Goal: Task Accomplishment & Management: Use online tool/utility

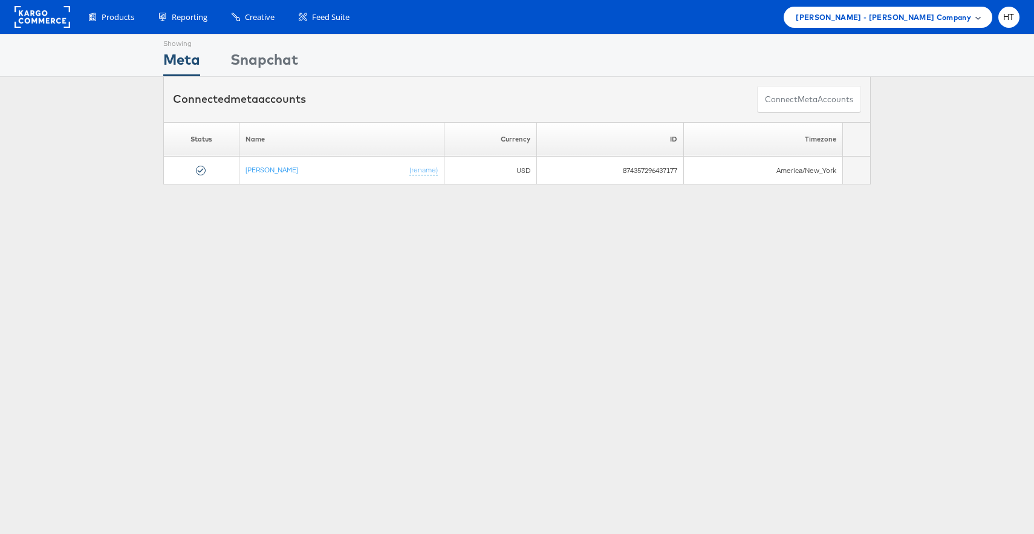
click at [937, 27] on div "Mason - Alexis Bittar Company" at bounding box center [888, 17] width 209 height 21
click at [928, 93] on link "Mason - Risewell" at bounding box center [934, 91] width 97 height 12
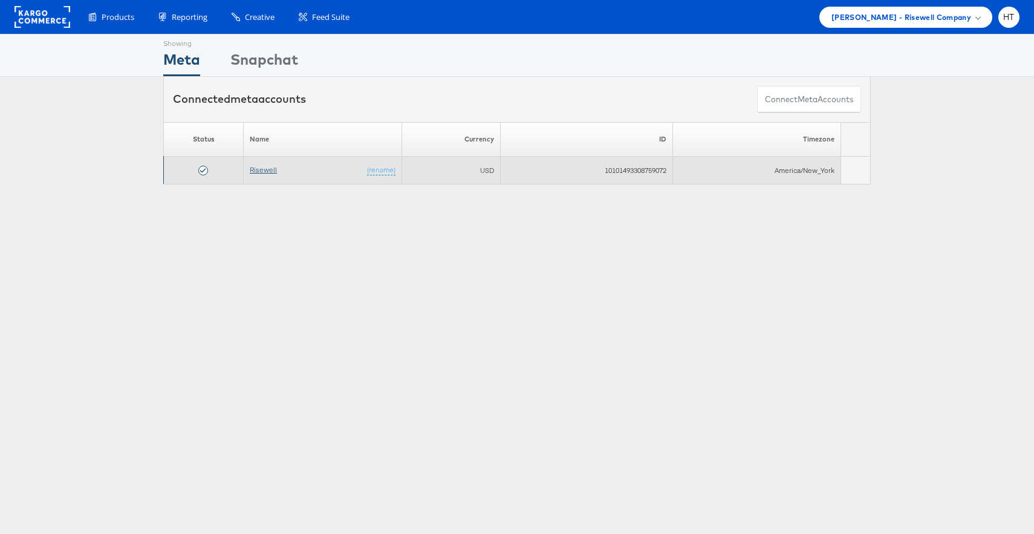
click at [259, 171] on link "Risewell" at bounding box center [263, 169] width 27 height 9
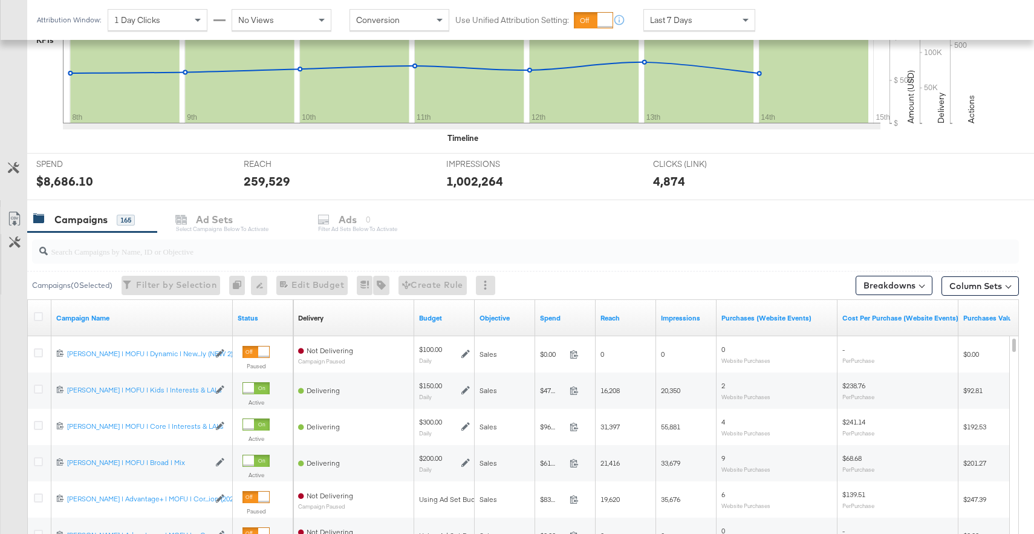
scroll to position [379, 0]
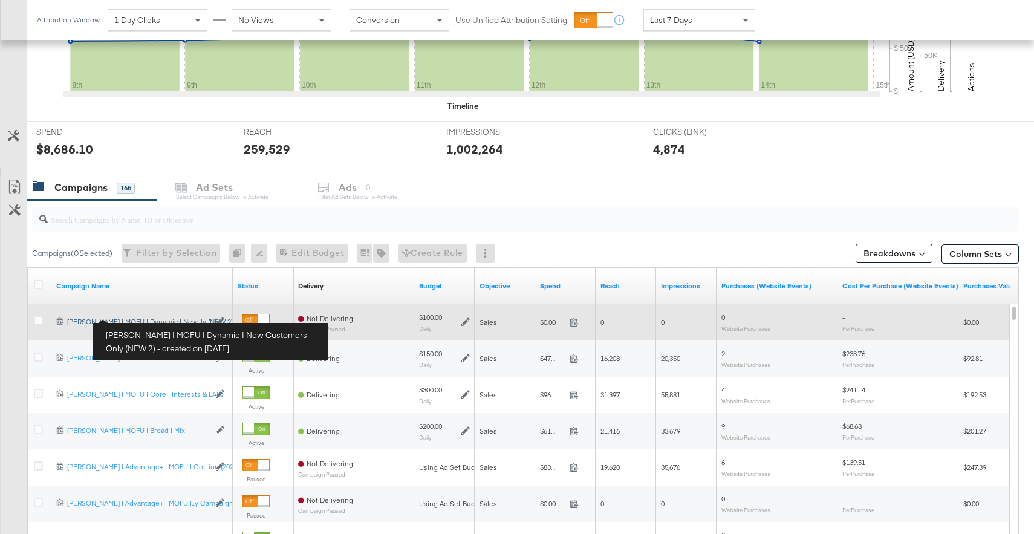
click at [111, 322] on div "Mason | MOFU | Dynamic | New Customers Only (NEW 2) Mason | MOFU | Dynamic | Ne…" at bounding box center [138, 322] width 142 height 10
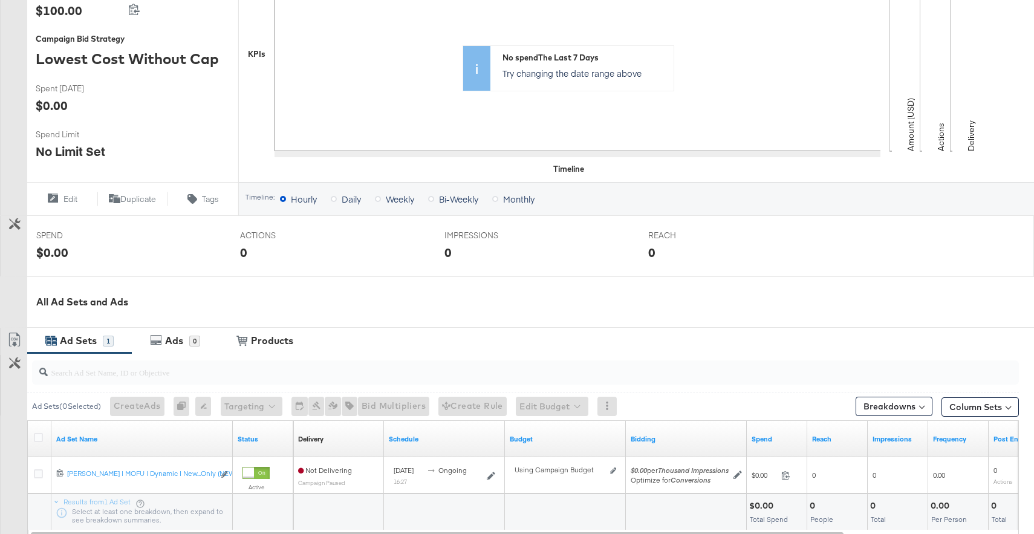
scroll to position [290, 0]
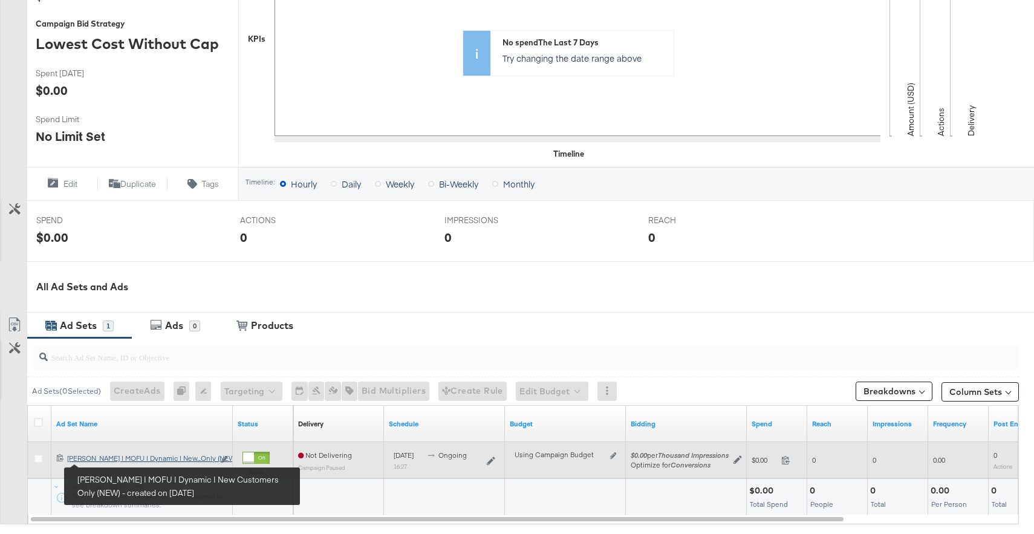
click at [109, 462] on div "Mason | MOFU | Dynamic | New Customers Only (NEW) Mason | MOFU | Dynamic | New.…" at bounding box center [140, 459] width 147 height 10
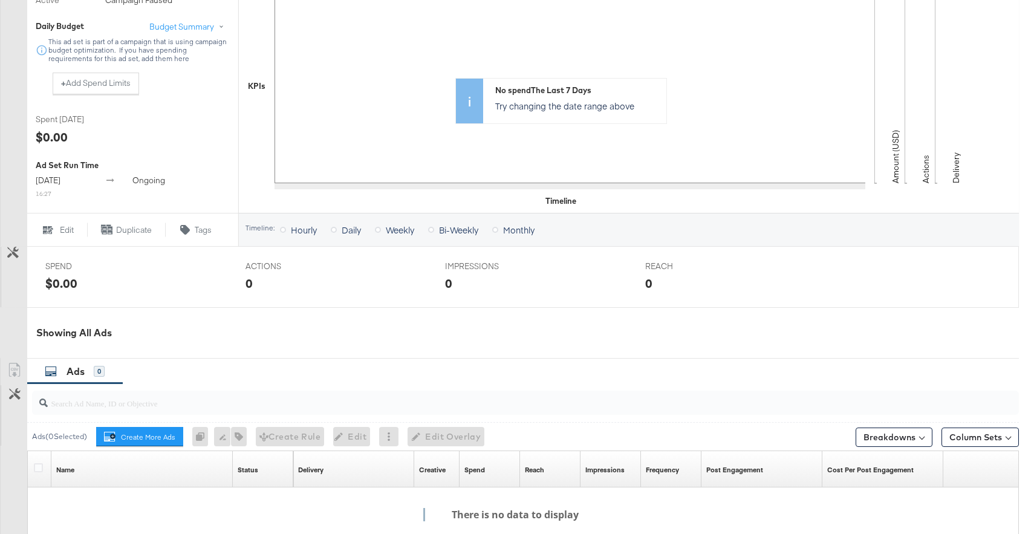
scroll to position [486, 0]
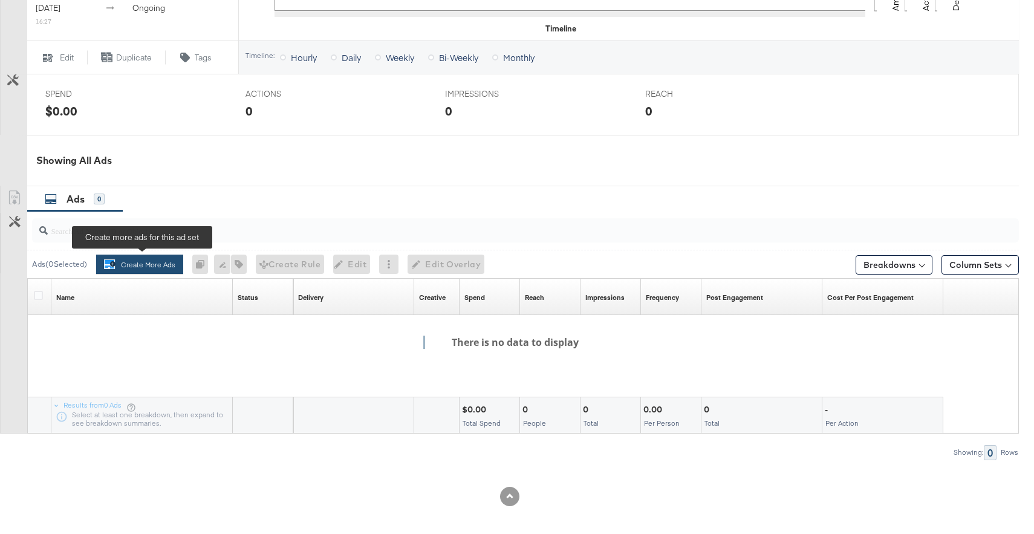
click at [146, 272] on button "Create More Ads Create more ads for this ad set" at bounding box center [139, 264] width 87 height 19
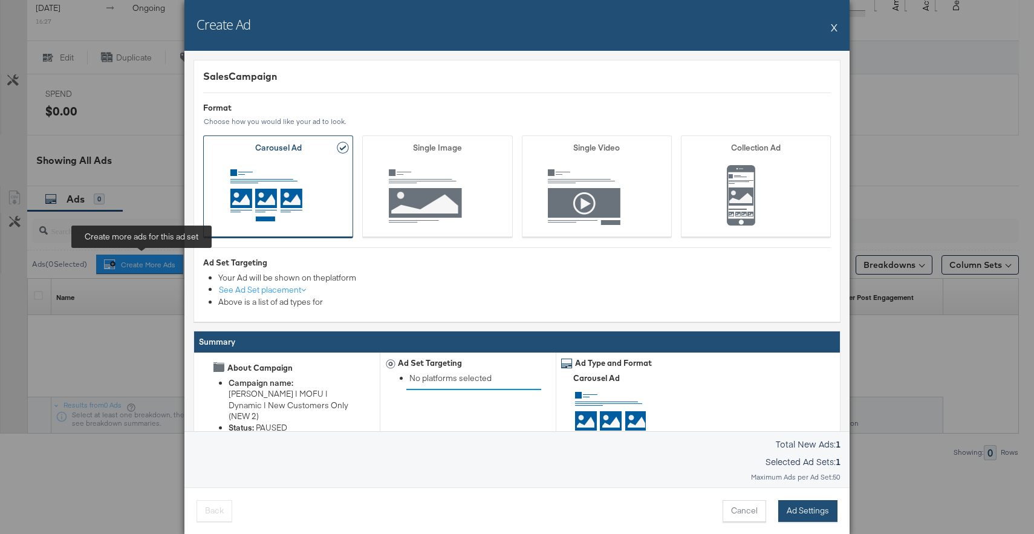
click at [802, 509] on button "Ad Settings" at bounding box center [807, 511] width 59 height 22
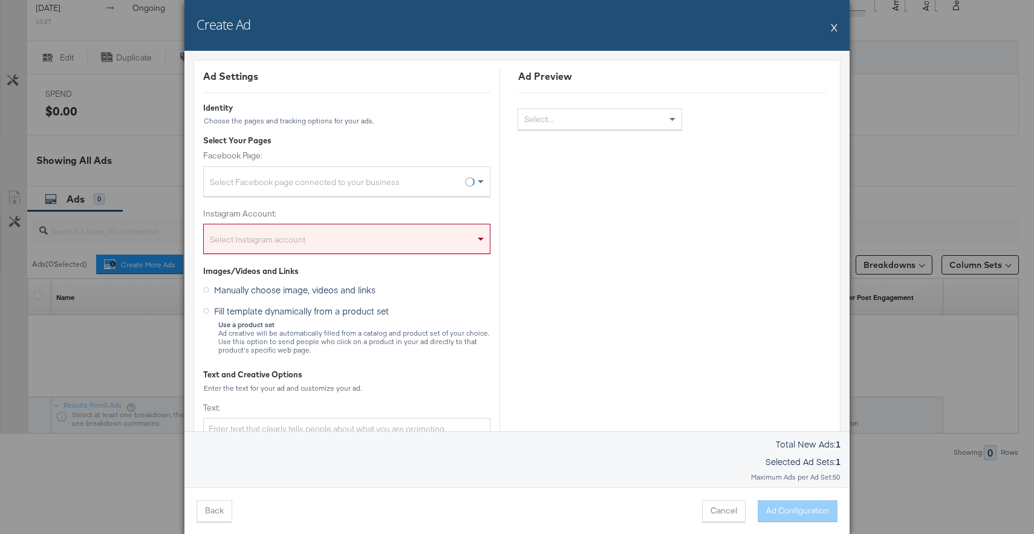
click at [389, 189] on div "Select Facebook page connected to your business" at bounding box center [347, 184] width 286 height 24
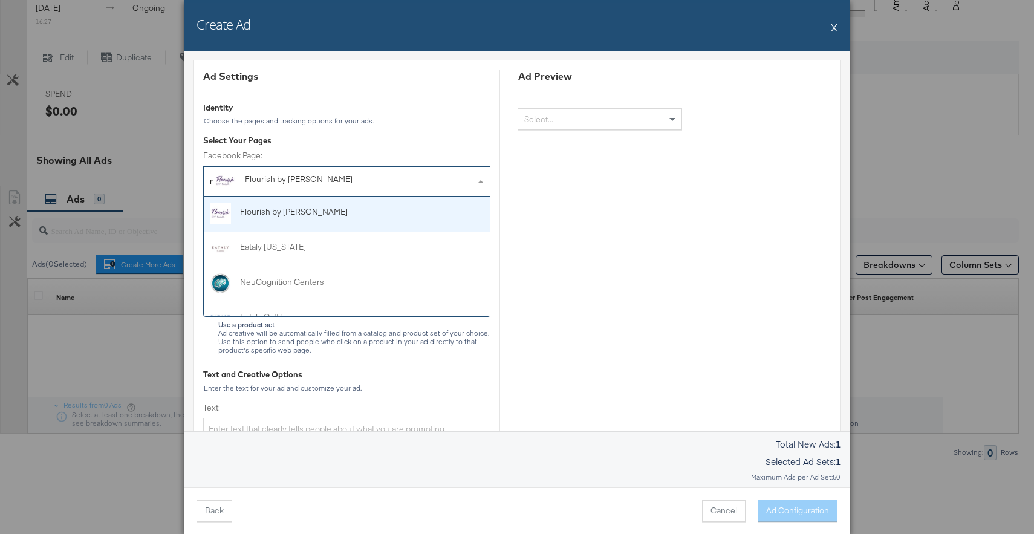
type input "ris"
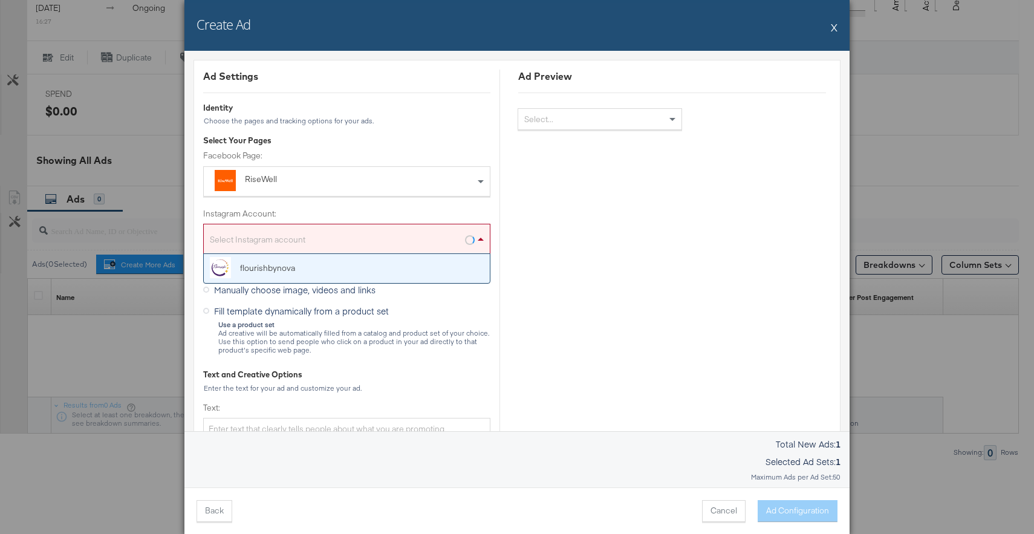
click at [342, 246] on div "Select Instagram account" at bounding box center [347, 241] width 286 height 24
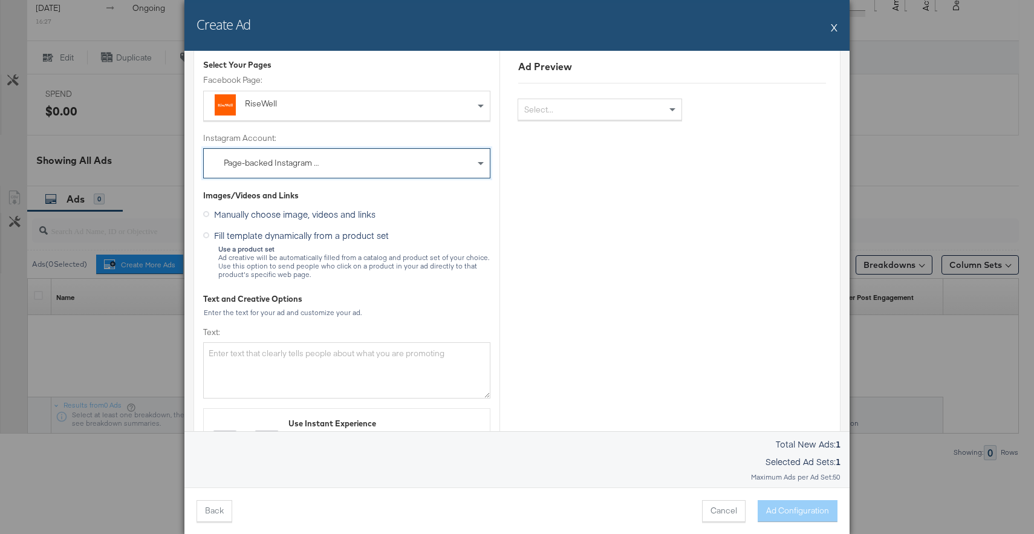
scroll to position [100, 0]
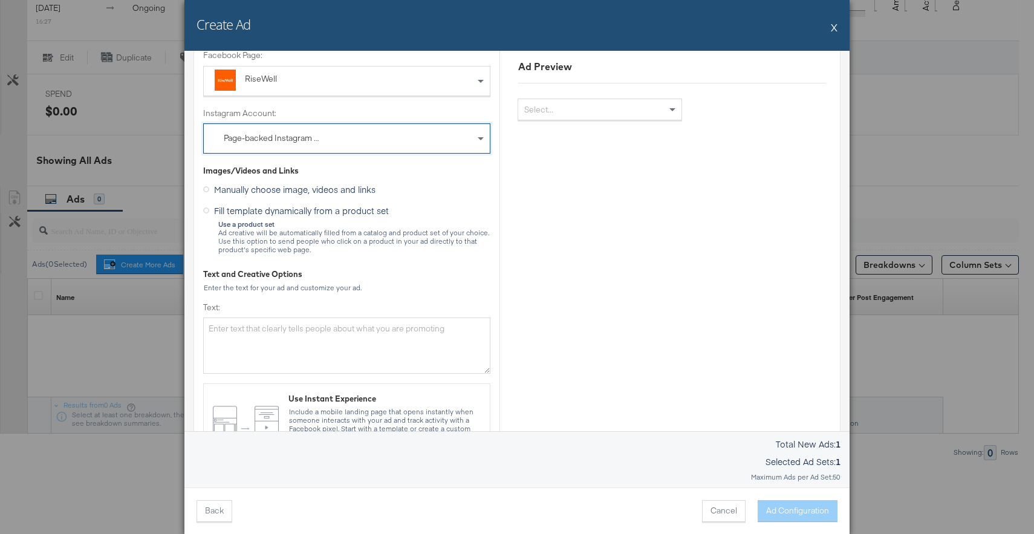
click at [206, 207] on icon at bounding box center [206, 210] width 6 height 6
click at [0, 0] on input "Fill template dynamically from a product set" at bounding box center [0, 0] width 0 height 0
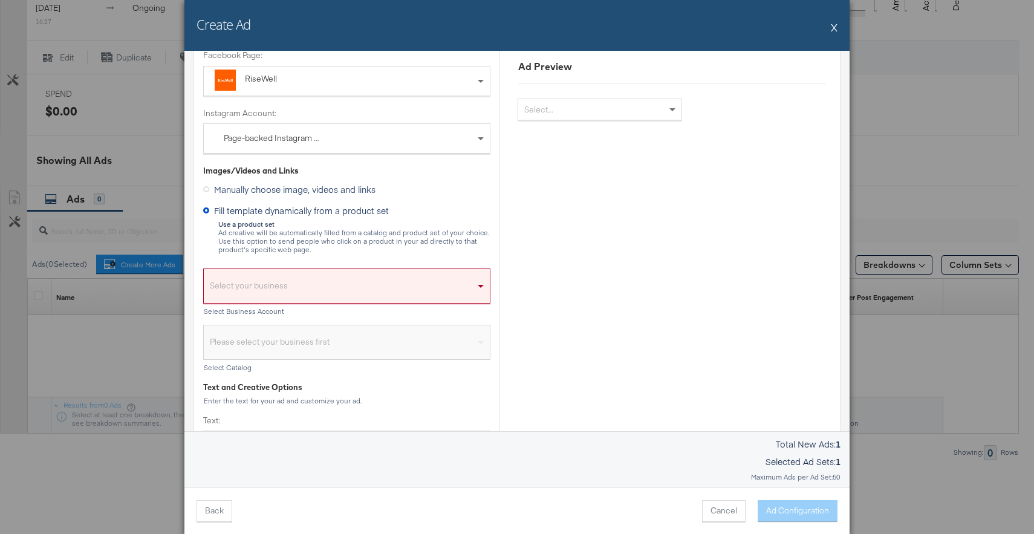
scroll to position [145, 0]
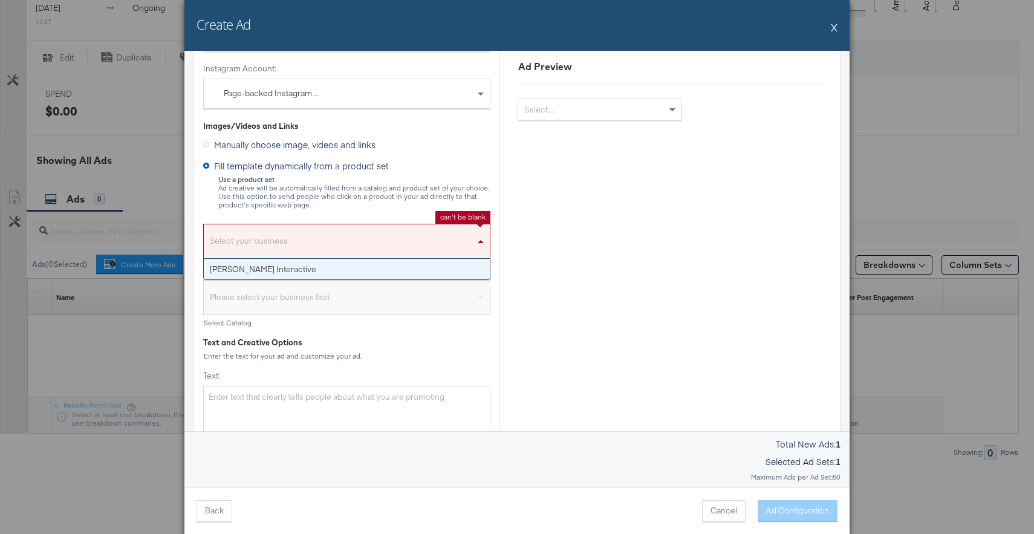
click at [278, 238] on div "Select your business" at bounding box center [347, 244] width 286 height 28
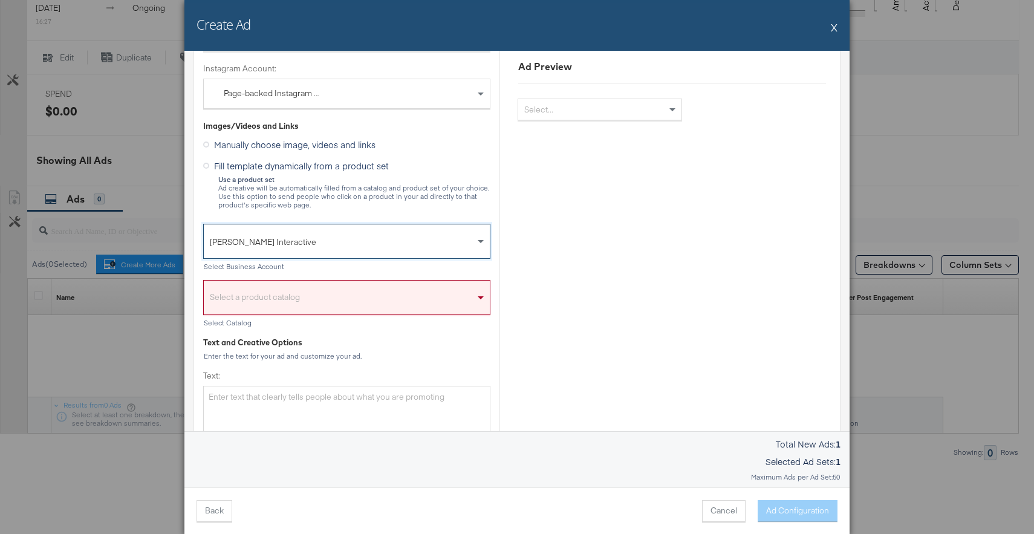
click at [277, 299] on div "Select a product catalog" at bounding box center [347, 301] width 286 height 28
type input "rise"
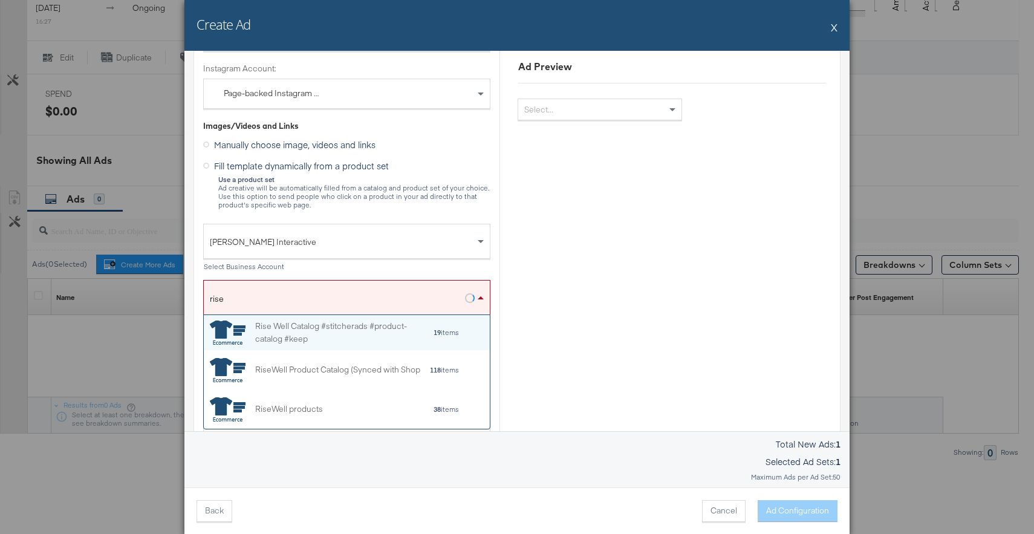
scroll to position [114, 286]
click at [289, 334] on div "Rise Well Catalog #stitcherads #product-catalog #keep" at bounding box center [344, 332] width 178 height 25
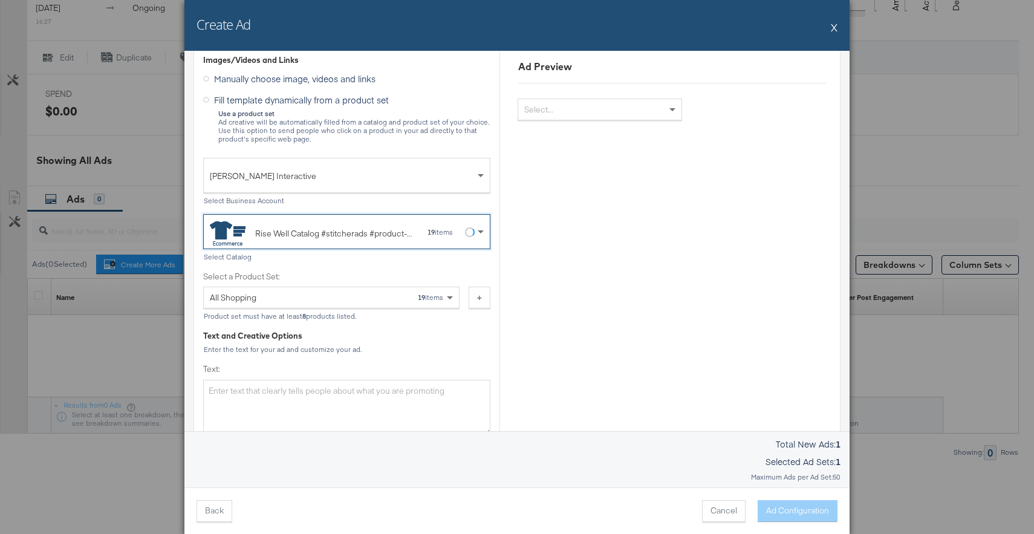
scroll to position [223, 0]
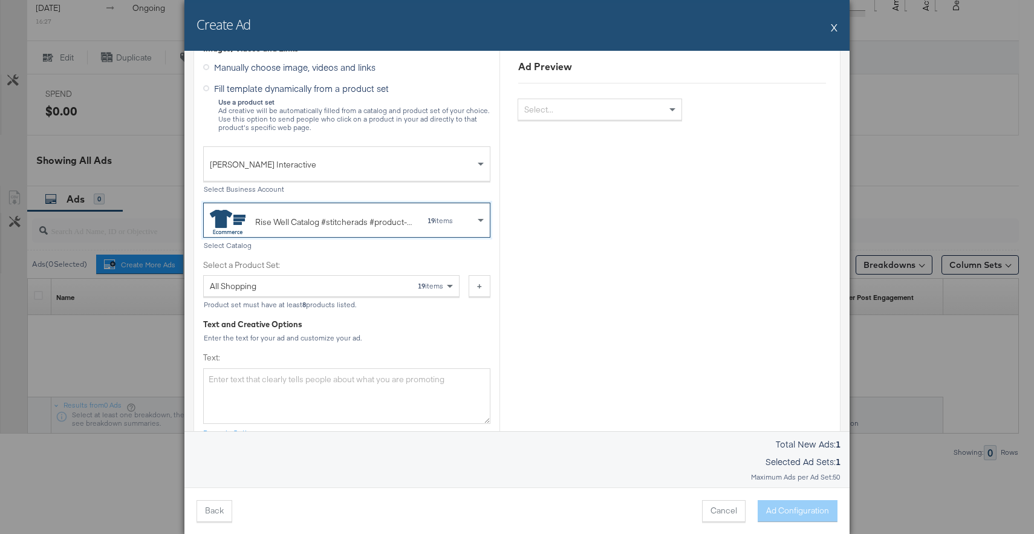
click at [405, 285] on div "All Shopping 19 items" at bounding box center [327, 286] width 234 height 21
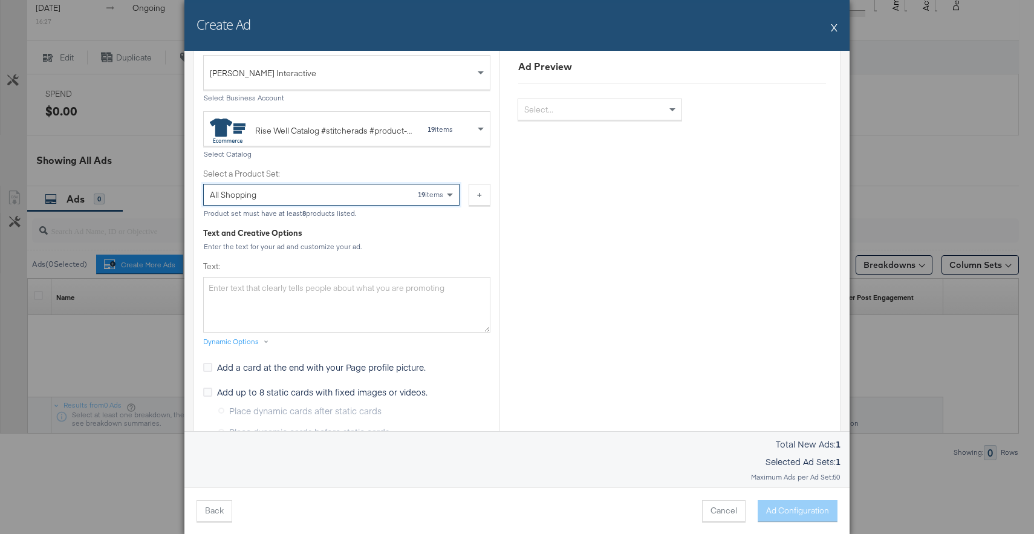
scroll to position [321, 0]
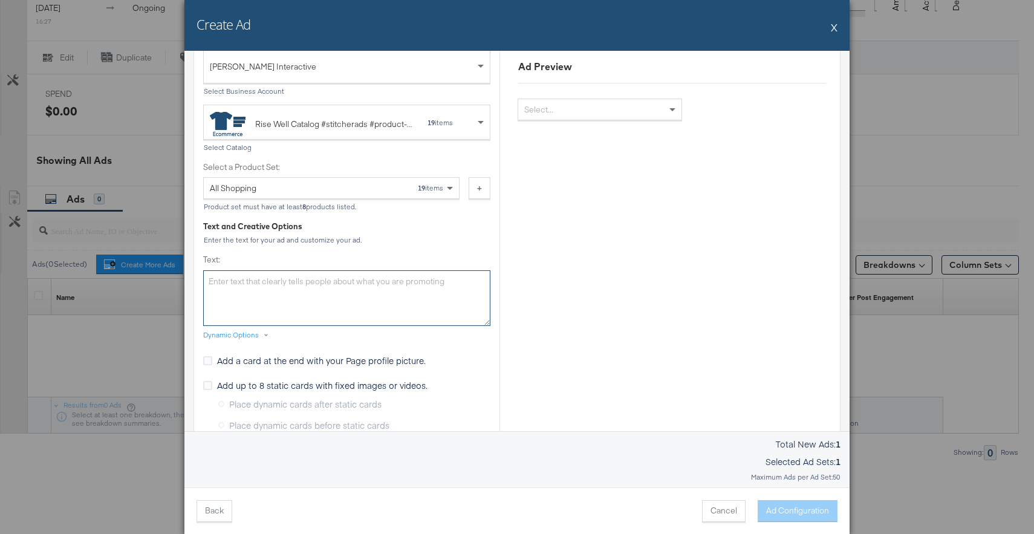
click at [311, 297] on textarea "Text:" at bounding box center [346, 298] width 287 height 56
paste textarea "Ditch the toxins and switch to RiseWell, the dentist-formulated oral care that'…"
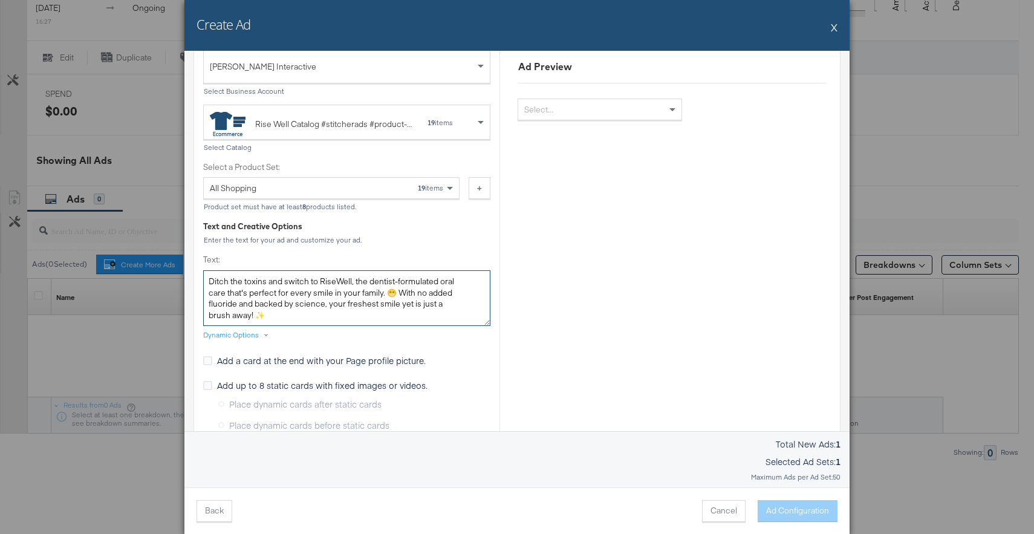
type textarea "Ditch the toxins and switch to RiseWell, the dentist-formulated oral care that'…"
click at [527, 266] on div "Ad Preview Select..." at bounding box center [672, 430] width 345 height 1362
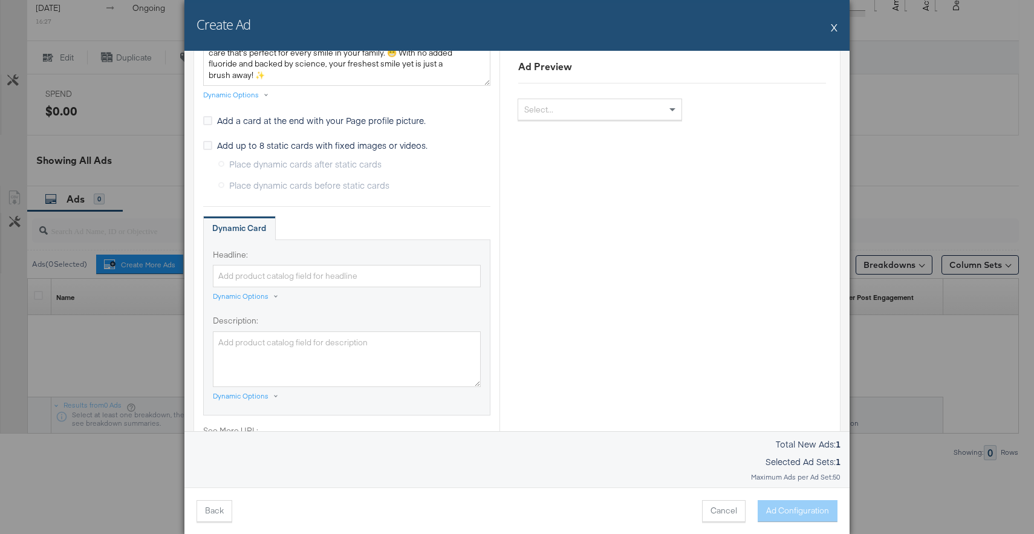
scroll to position [575, 0]
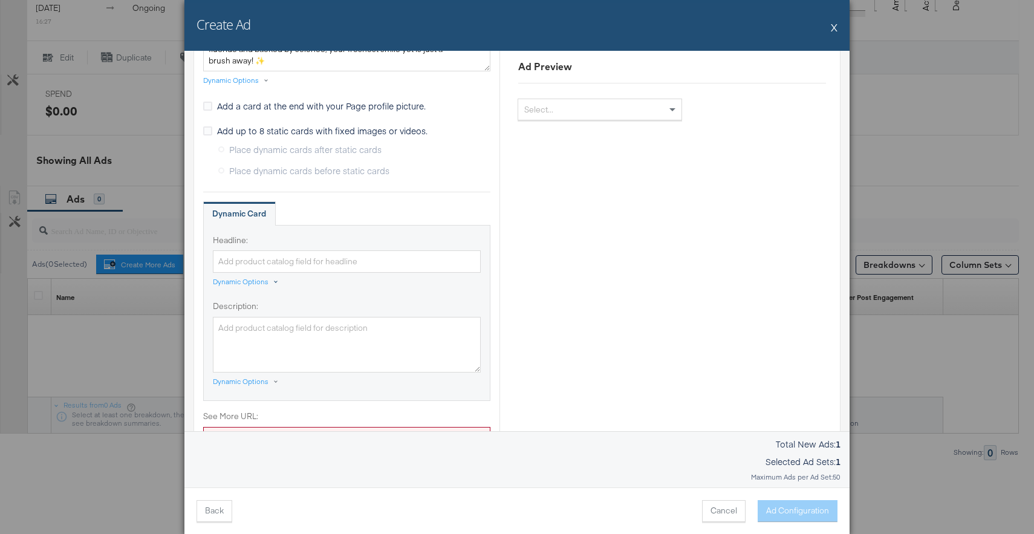
click at [251, 282] on div "Dynamic Options" at bounding box center [241, 282] width 56 height 10
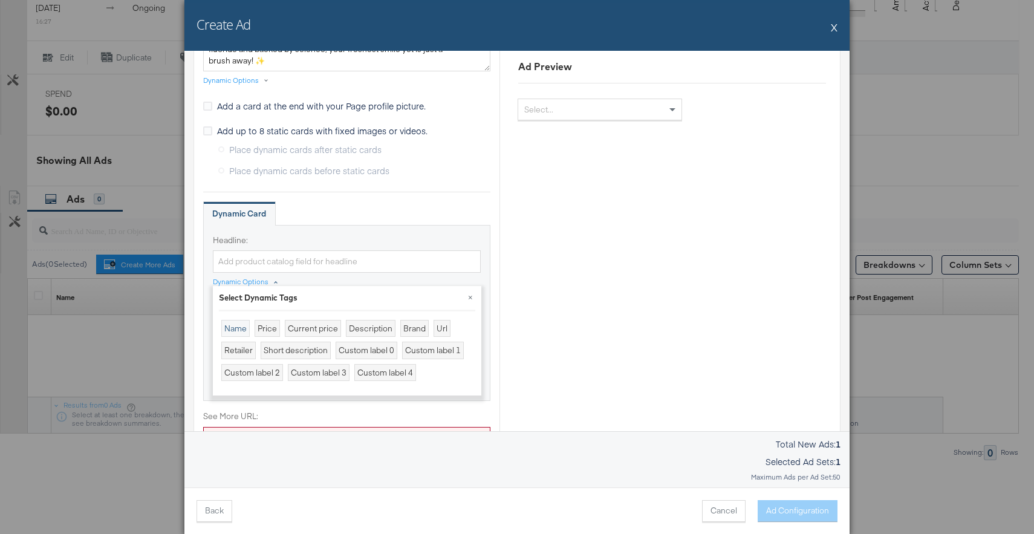
click at [240, 327] on div "Name" at bounding box center [235, 329] width 28 height 18
type input "{{product.name}}"
click at [487, 237] on div "Headline: {{product.name}} Dynamic Options × Select Dynamic Tags Name Price Cur…" at bounding box center [346, 313] width 287 height 176
click at [472, 295] on button "×" at bounding box center [471, 297] width 22 height 22
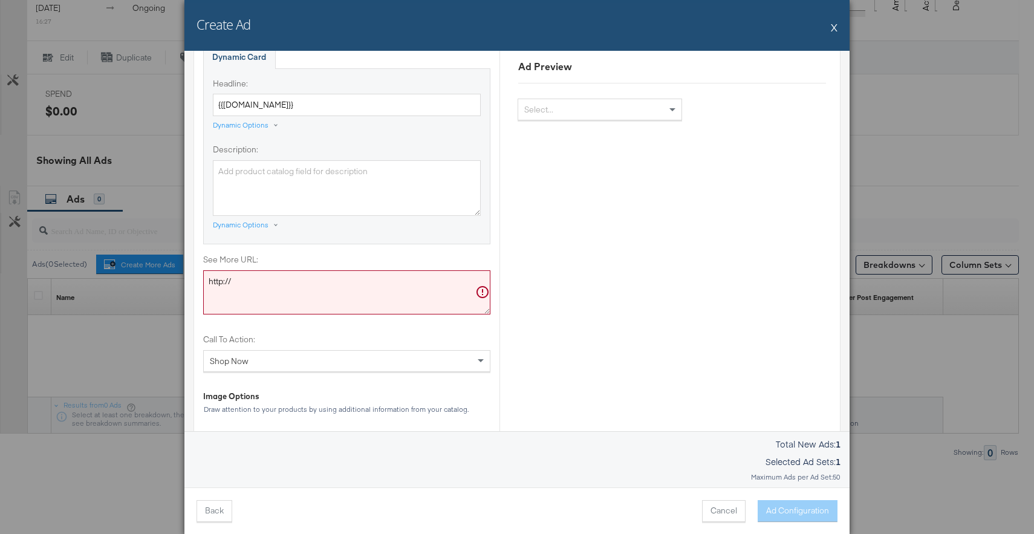
scroll to position [733, 0]
click at [337, 281] on textarea "http://" at bounding box center [346, 291] width 287 height 45
paste textarea "s://risewell.com/collections/all-products"
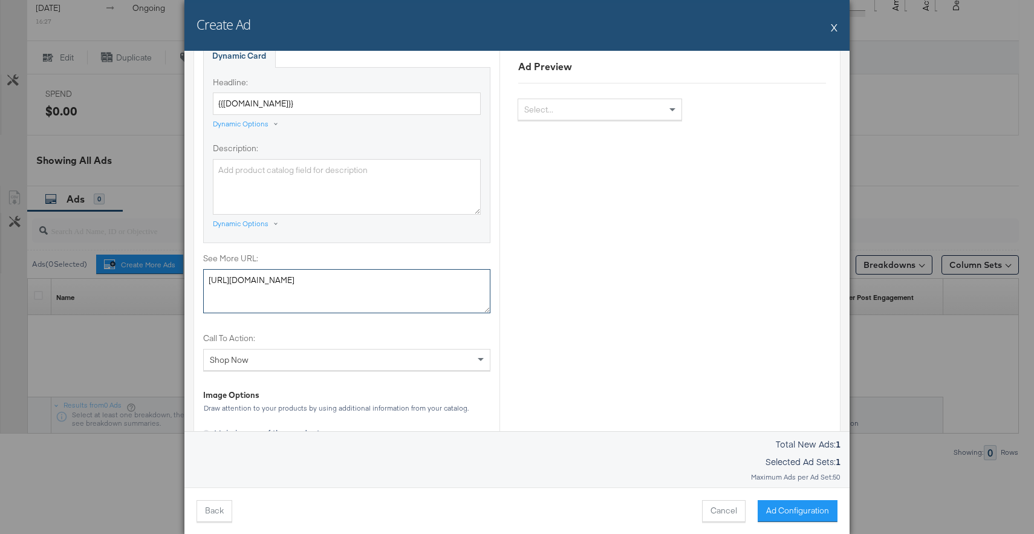
type textarea "https://risewell.com/collections/all-products"
click at [542, 262] on div "Ad Preview Select..." at bounding box center [672, 18] width 345 height 1362
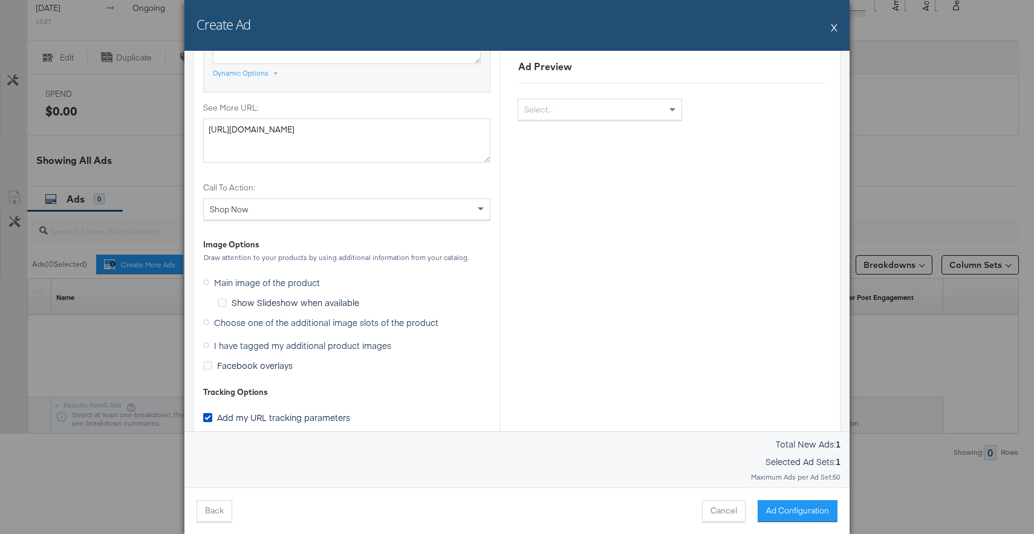
scroll to position [891, 0]
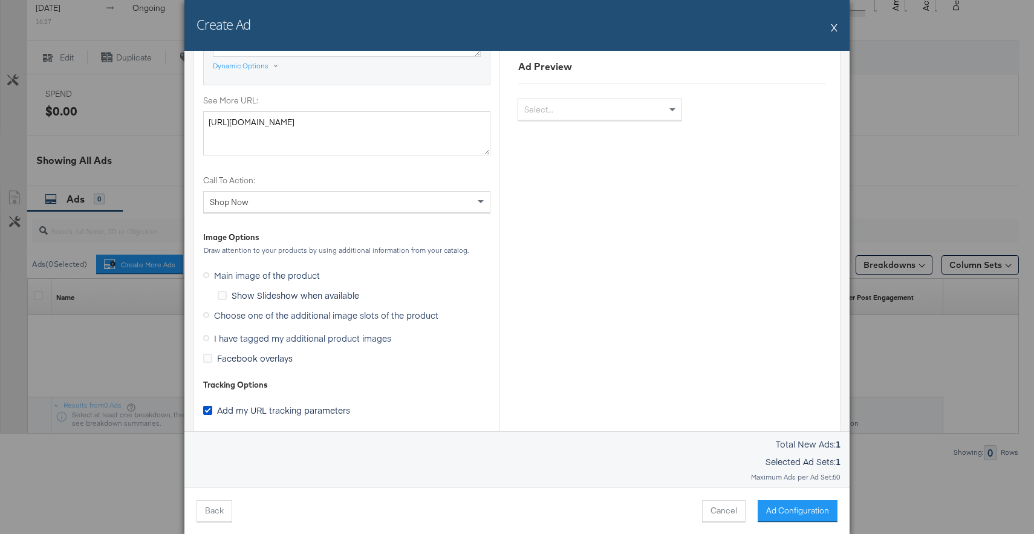
click at [211, 338] on label "I have tagged my additional product images" at bounding box center [299, 338] width 193 height 18
click at [0, 0] on input "I have tagged my additional product images" at bounding box center [0, 0] width 0 height 0
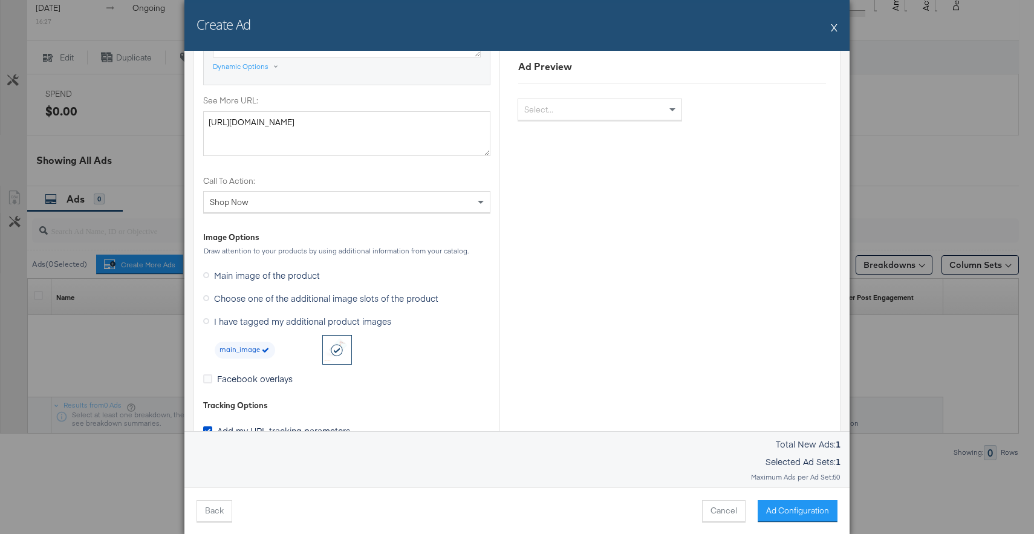
click at [206, 299] on icon at bounding box center [206, 298] width 6 height 6
click at [0, 0] on input "Choose one of the additional image slots of the product" at bounding box center [0, 0] width 0 height 0
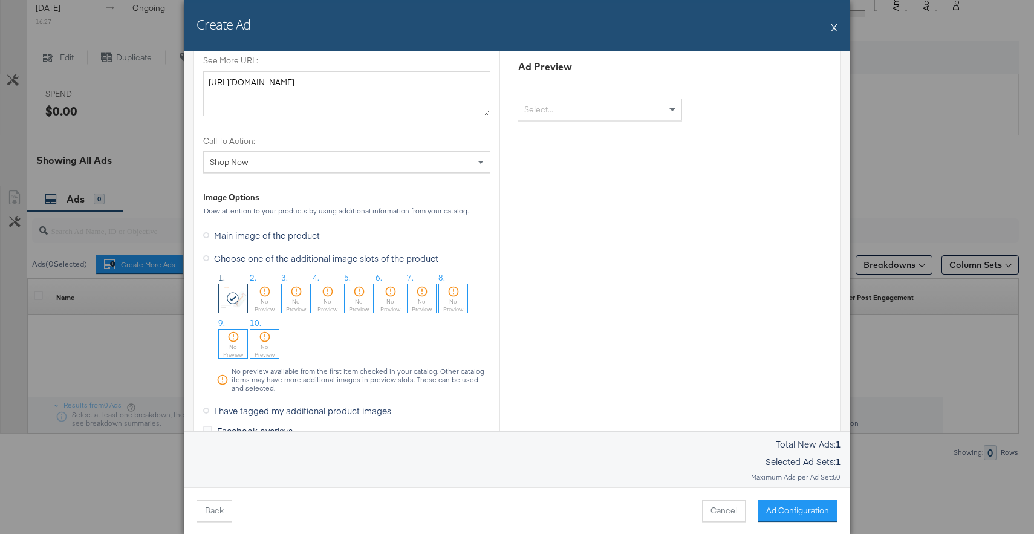
scroll to position [759, 0]
click at [237, 303] on div at bounding box center [233, 297] width 28 height 28
click at [230, 302] on icon at bounding box center [233, 297] width 13 height 12
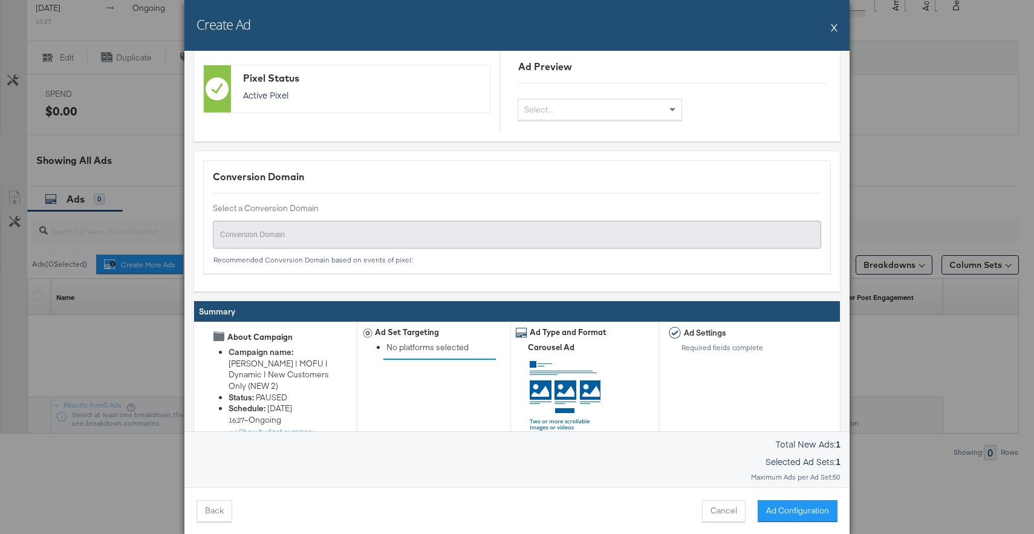
scroll to position [1262, 0]
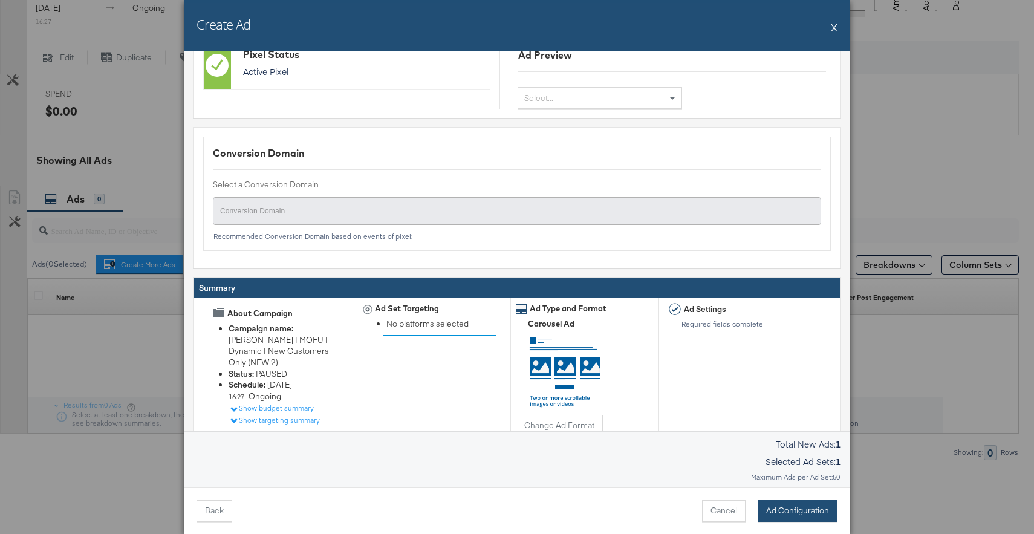
click at [786, 508] on button "Ad Configuration" at bounding box center [798, 511] width 80 height 22
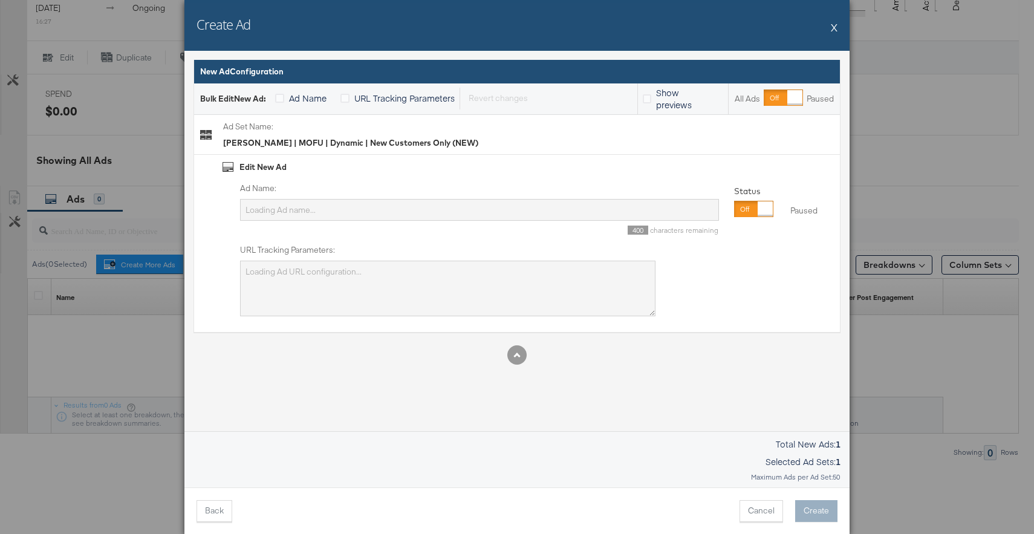
scroll to position [0, 0]
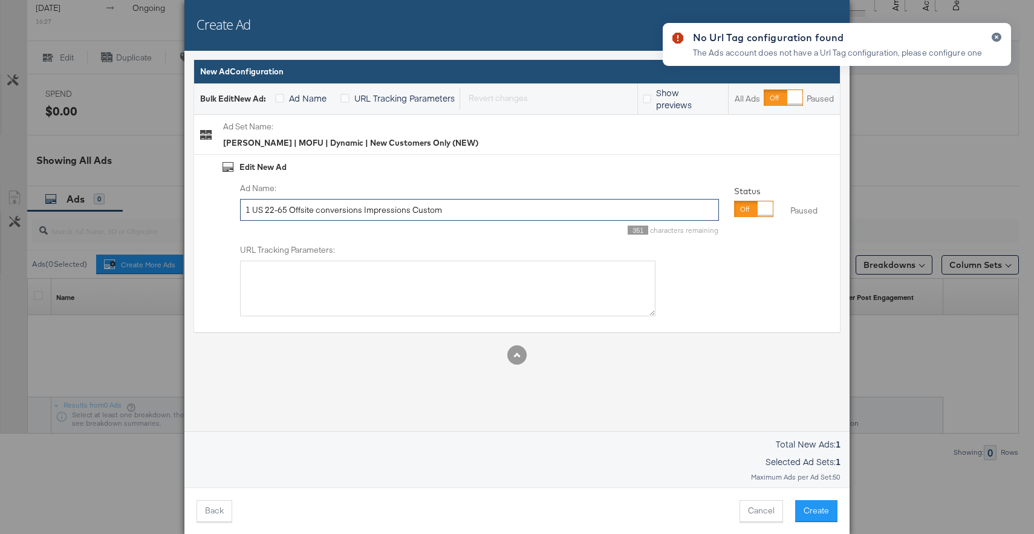
click at [483, 212] on input "1 US 22-65 Offsite conversions Impressions Custom" at bounding box center [479, 210] width 479 height 22
paste input "MOFU (A+S) - Kargo - Dynamic Carousel 1"
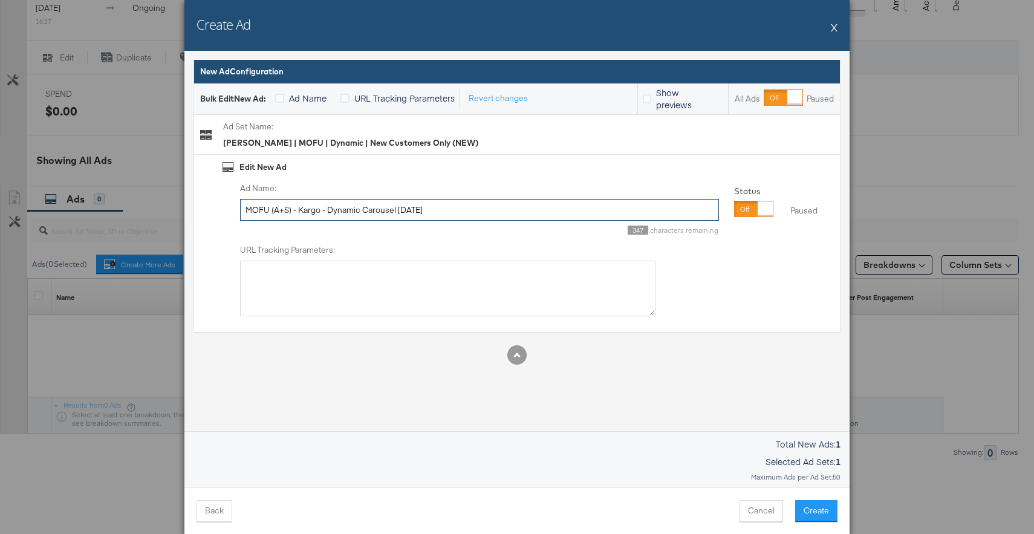
type input "MOFU (A+S) - Kargo - Dynamic Carousel 1 - August 2025"
click at [719, 290] on div "Ad Name: MOFU (A+S) - Kargo - Dynamic Carousel 1 - August 2025 347 characters r…" at bounding box center [528, 250] width 611 height 134
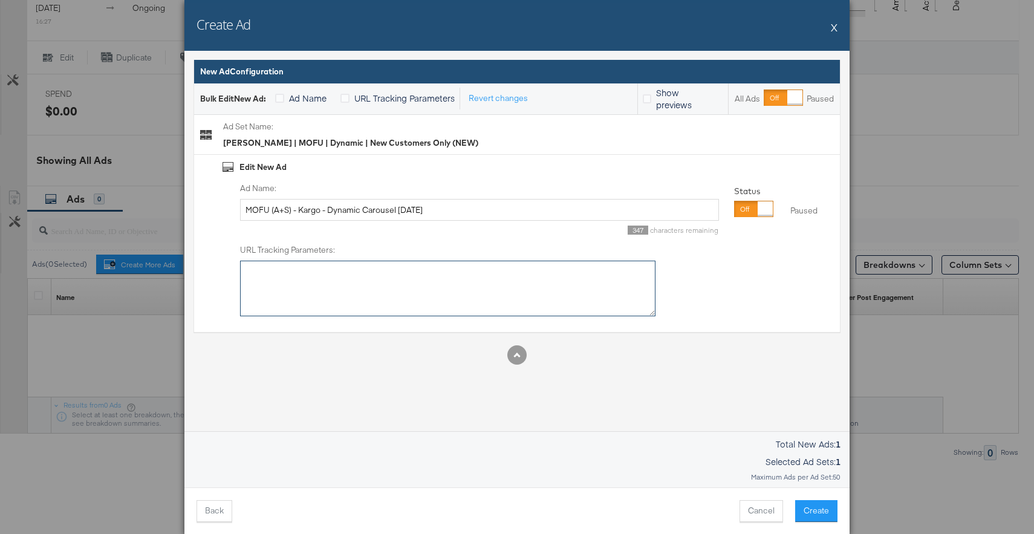
click at [596, 287] on textarea "URL Tracking Parameters:" at bounding box center [447, 289] width 415 height 56
paste textarea "utm_source=facebook&utm_medium=cpc&utm_campaign={{campaign.name}}&utm_content={…"
type textarea "utm_source=facebook&utm_medium=cpc&utm_campaign={{campaign.name}}&utm_content={…"
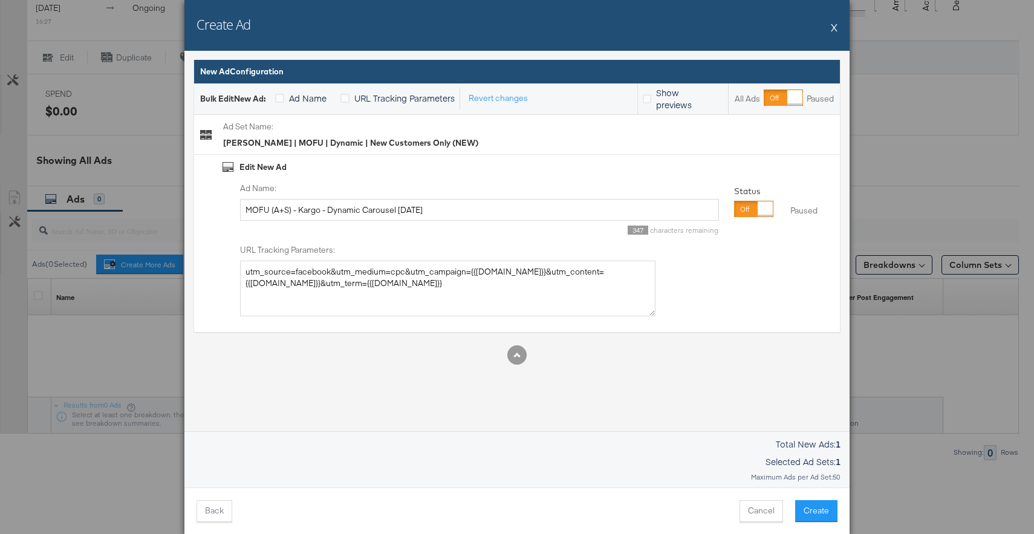
click at [696, 288] on div "Ad Name: MOFU (A+S) - Kargo - Dynamic Carousel 1 - August 2025 347 characters r…" at bounding box center [528, 250] width 611 height 134
click at [827, 511] on button "Create" at bounding box center [816, 511] width 42 height 22
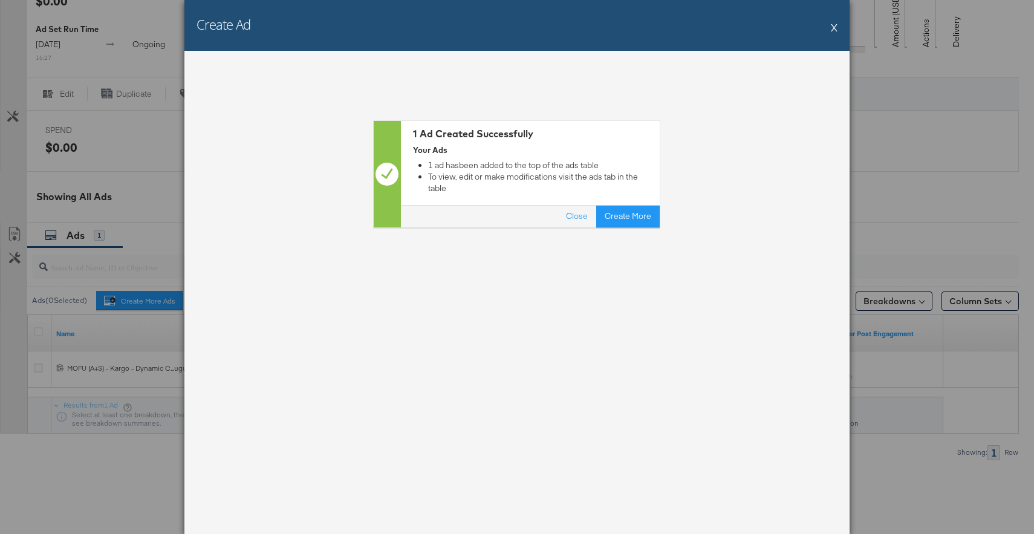
scroll to position [449, 0]
click at [585, 210] on button "Close" at bounding box center [577, 217] width 39 height 22
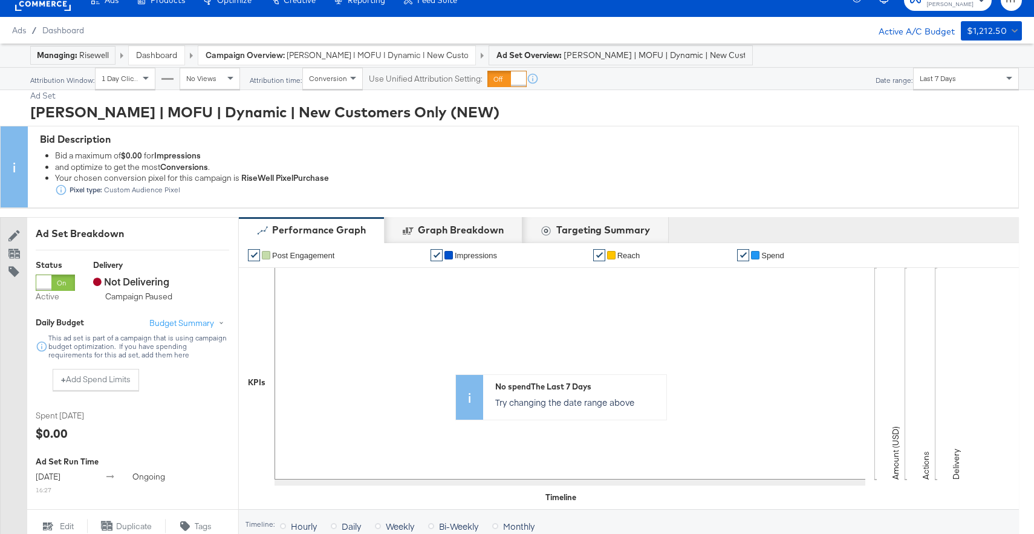
scroll to position [0, 0]
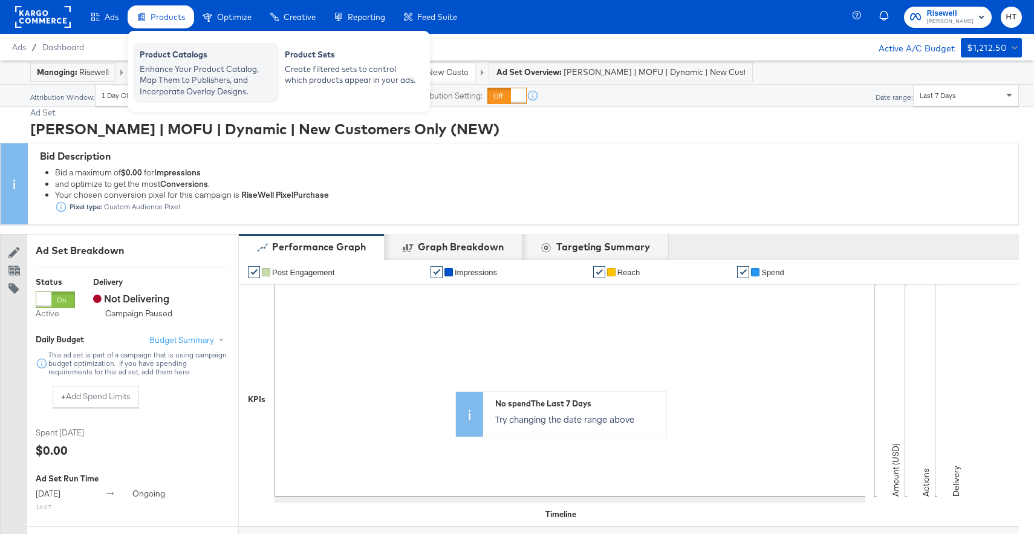
click at [176, 63] on div "Enhance Your Product Catalog, Map Them to Publishers, and Incorporate Overlay D…" at bounding box center [206, 80] width 133 height 34
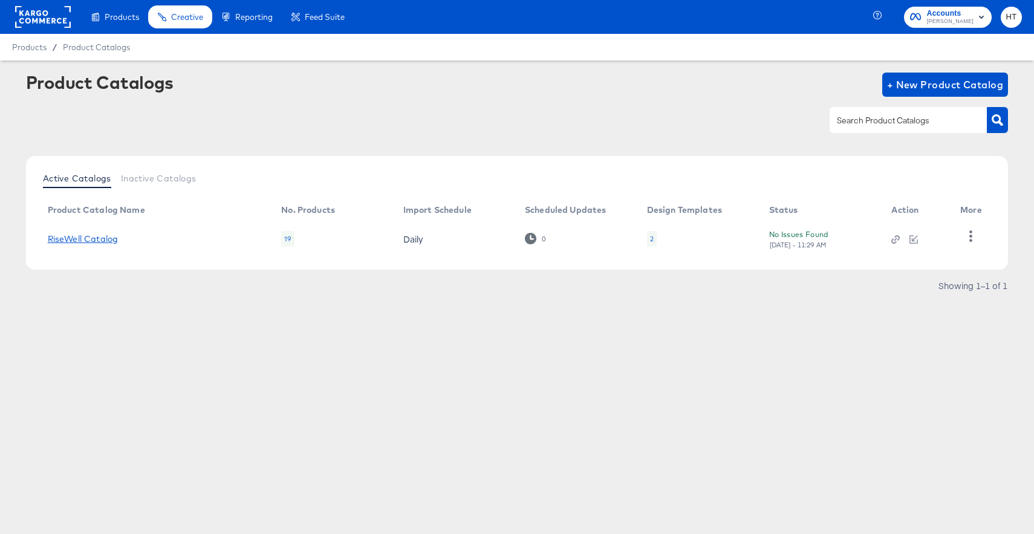
click at [86, 240] on link "RiseWell Catalog" at bounding box center [83, 239] width 70 height 10
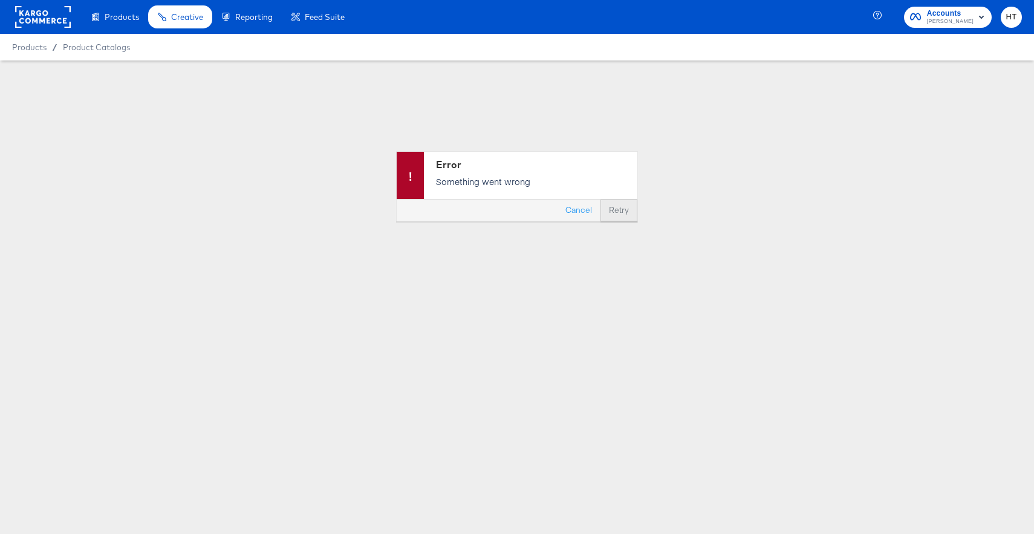
click at [617, 215] on button "Retry" at bounding box center [619, 211] width 37 height 22
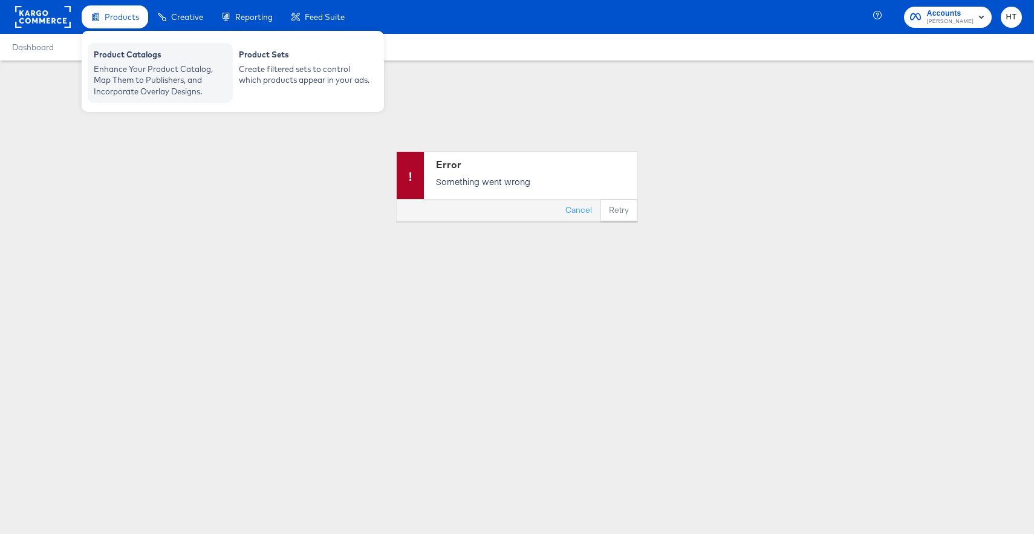
click at [127, 60] on div "Product Catalogs" at bounding box center [160, 56] width 133 height 15
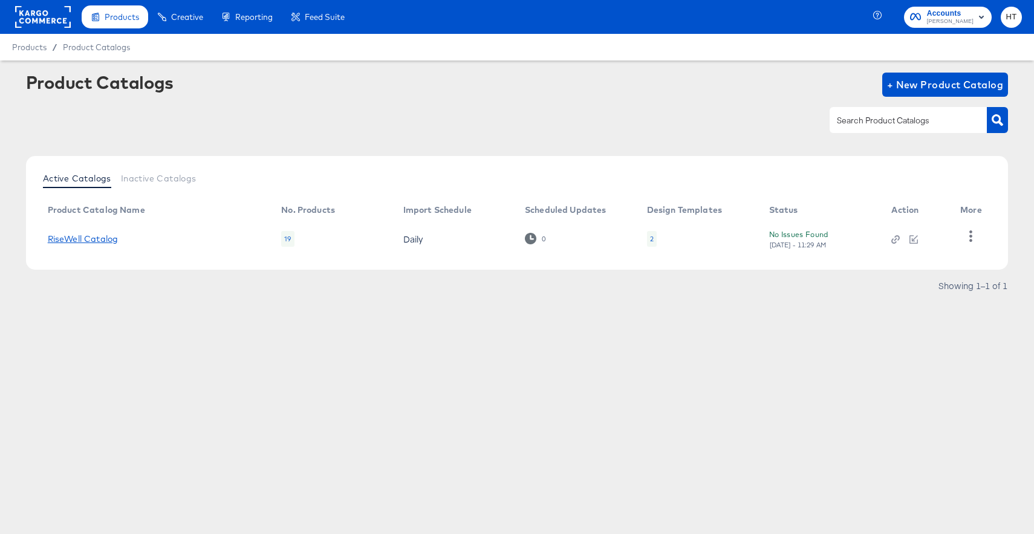
click at [87, 238] on link "RiseWell Catalog" at bounding box center [83, 239] width 70 height 10
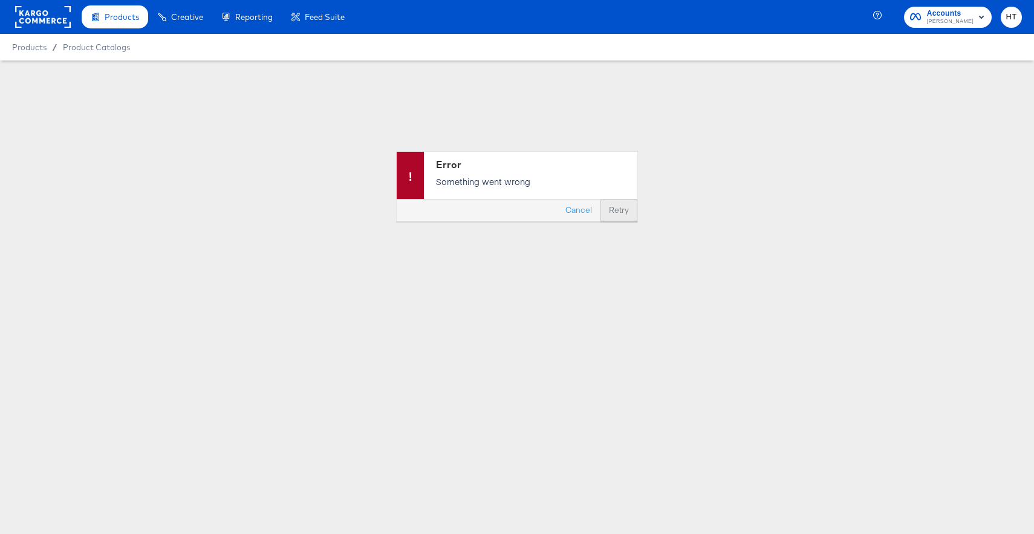
click at [620, 215] on button "Retry" at bounding box center [619, 211] width 37 height 22
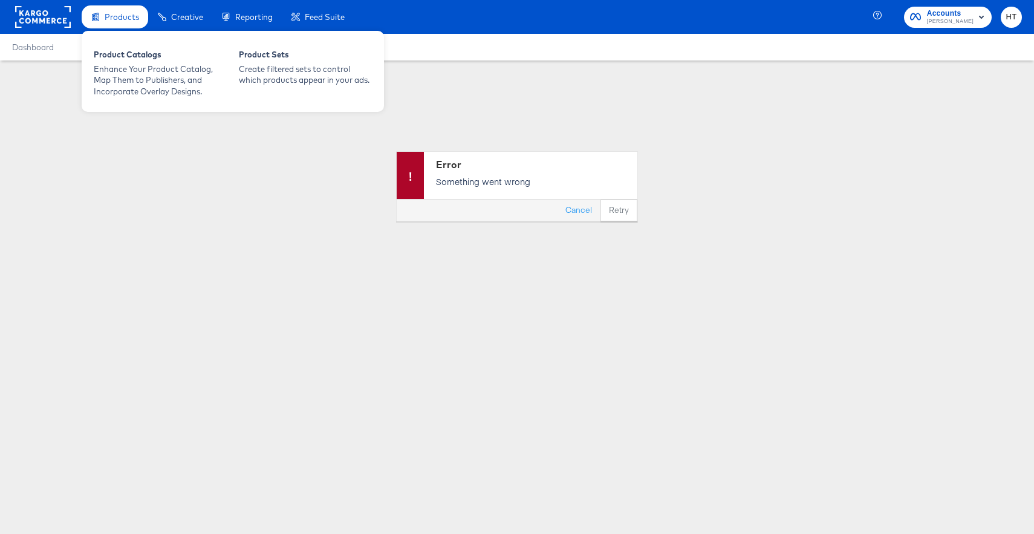
click at [119, 15] on span "Products" at bounding box center [122, 17] width 34 height 10
click at [140, 70] on div "Enhance Your Product Catalog, Map Them to Publishers, and Incorporate Overlay D…" at bounding box center [160, 80] width 133 height 34
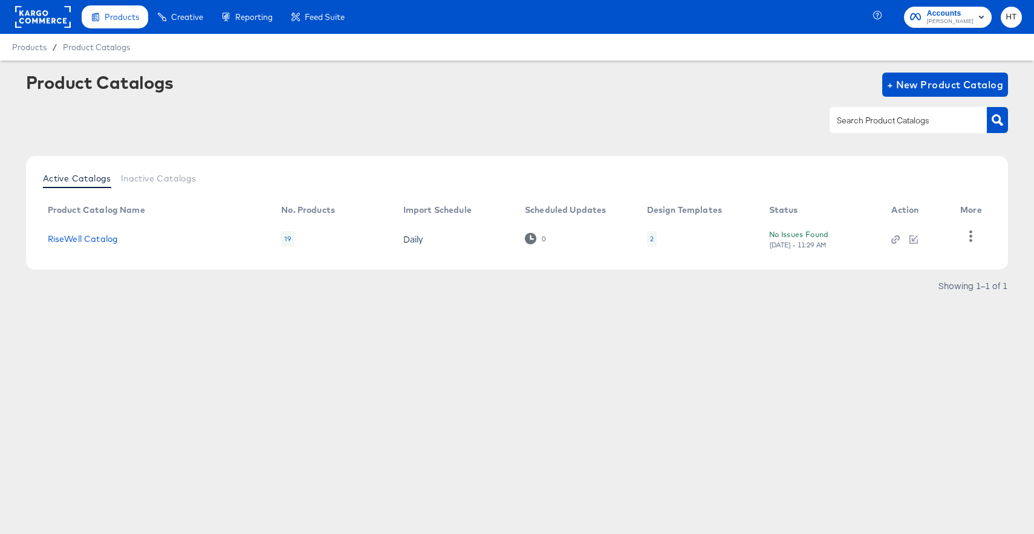
click at [54, 19] on rect at bounding box center [43, 17] width 56 height 22
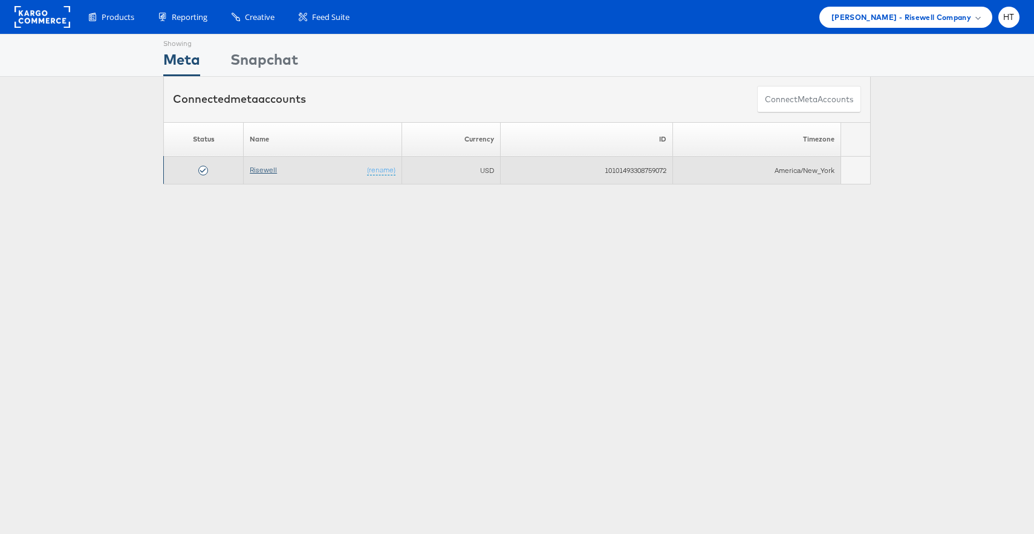
click at [255, 169] on link "Risewell" at bounding box center [263, 169] width 27 height 9
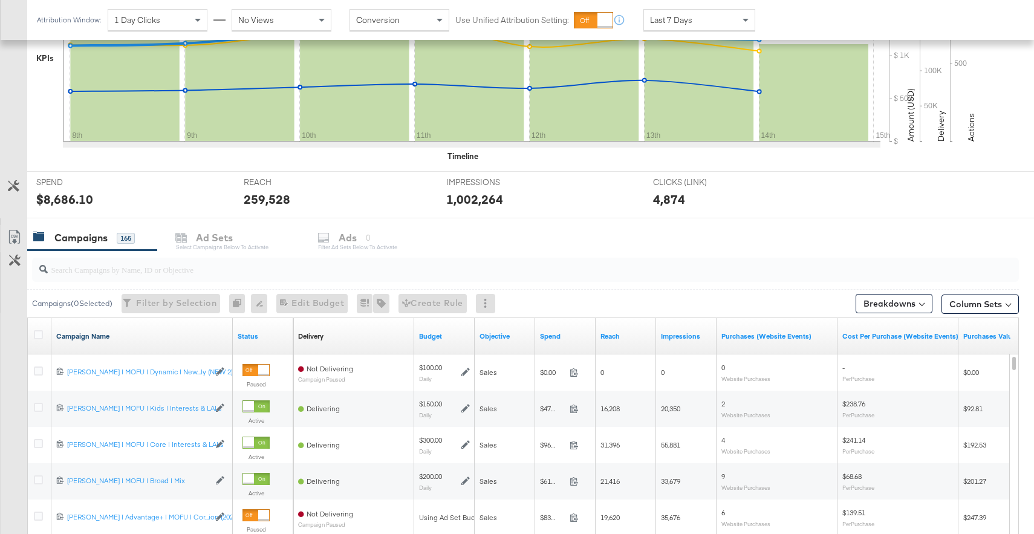
scroll to position [321, 0]
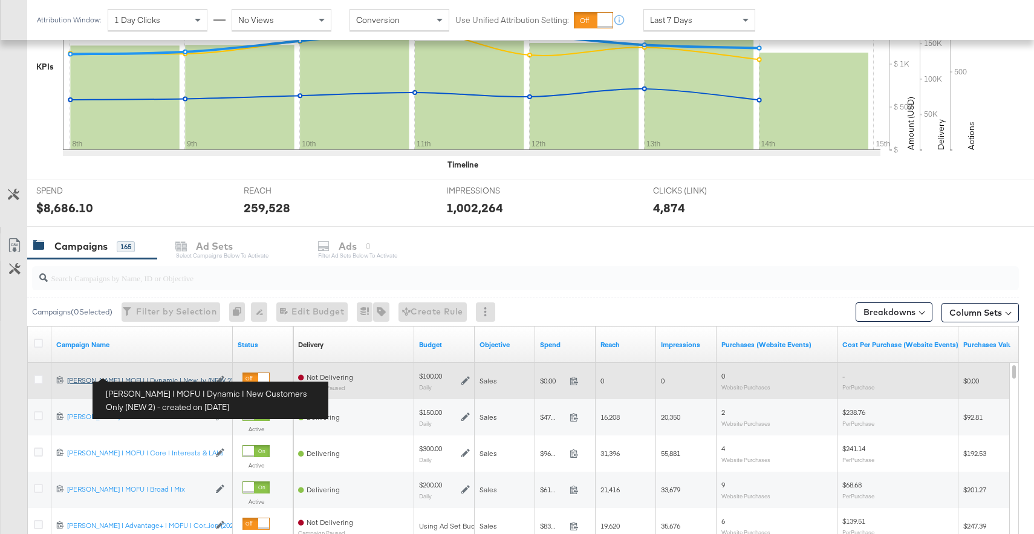
click at [169, 380] on div "[PERSON_NAME] | MOFU | Dynamic | New Customers Only (NEW 2) [PERSON_NAME] | MOF…" at bounding box center [138, 381] width 142 height 10
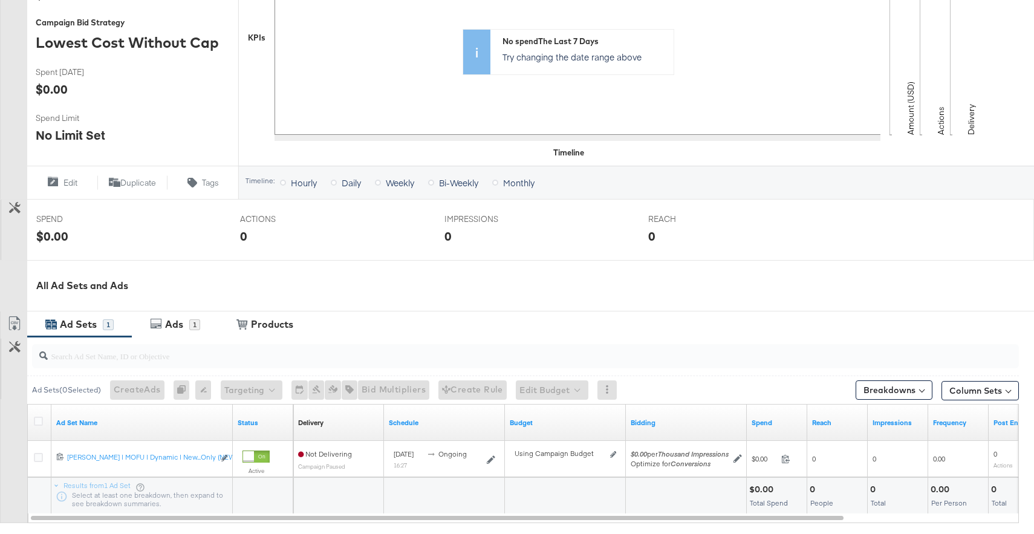
scroll to position [291, 0]
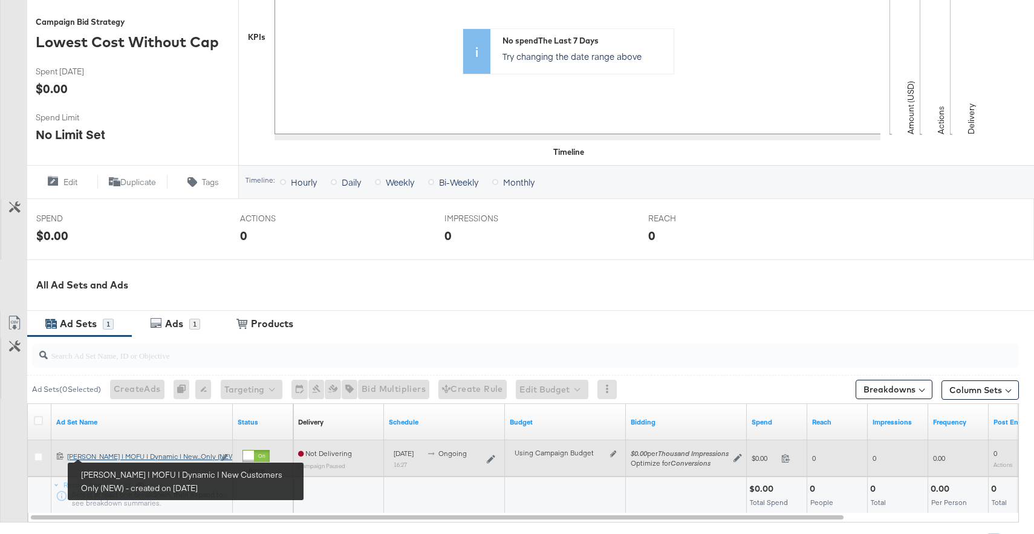
click at [113, 458] on div "Mason | MOFU | Dynamic | New Customers Only (NEW) Mason | MOFU | Dynamic | New.…" at bounding box center [140, 457] width 147 height 10
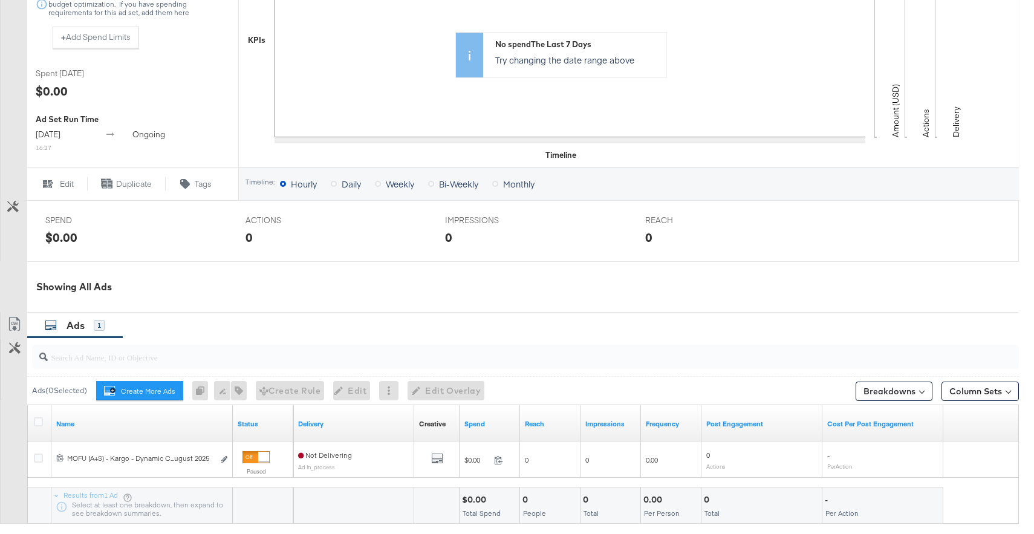
scroll to position [368, 0]
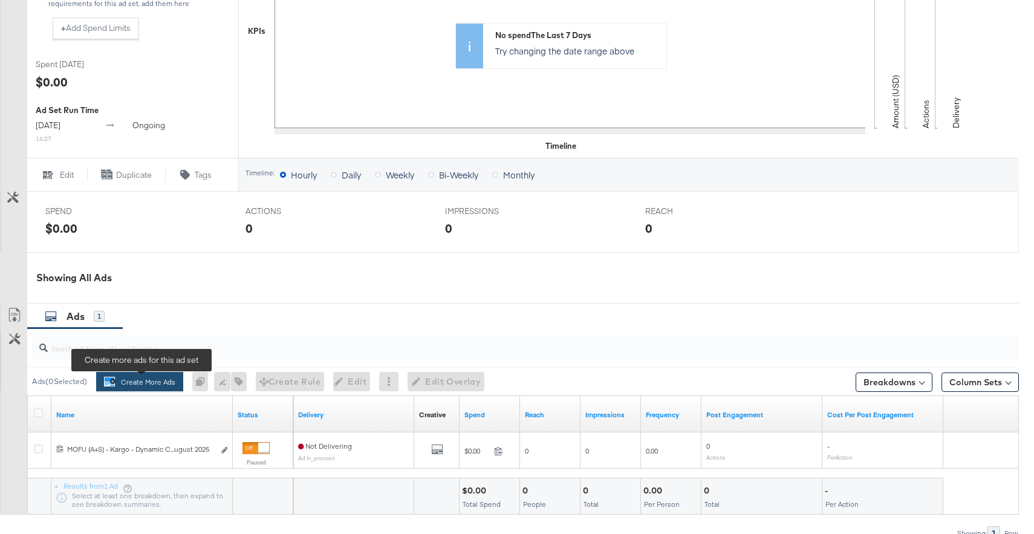
click at [161, 382] on button "Create More Ads Create more ads for this ad set" at bounding box center [139, 381] width 87 height 19
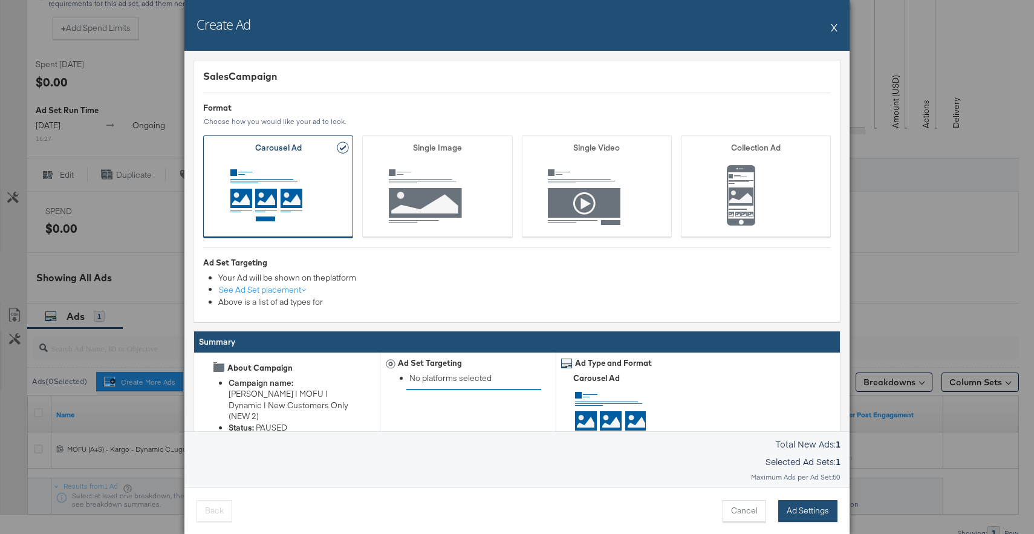
click at [810, 518] on button "Ad Settings" at bounding box center [807, 511] width 59 height 22
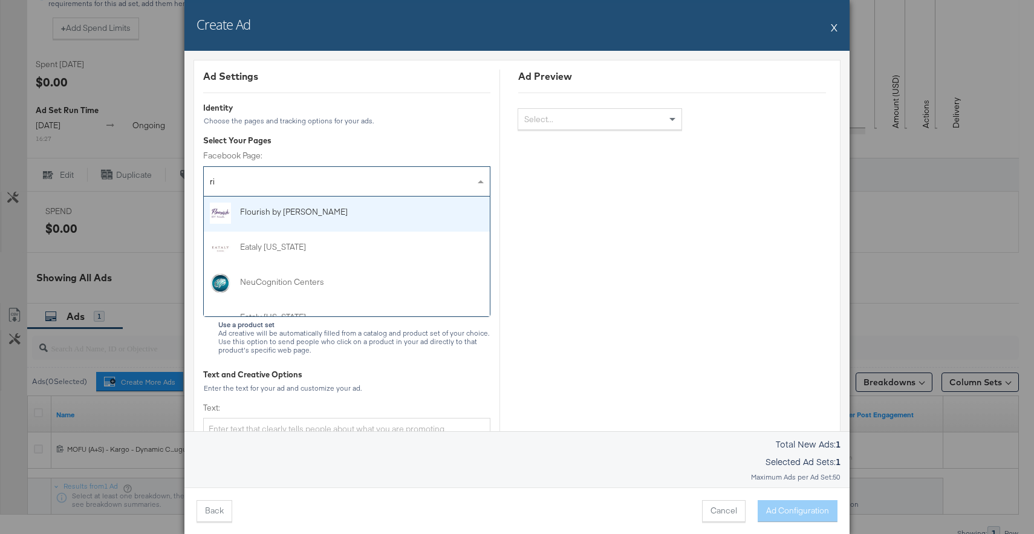
type input "ris"
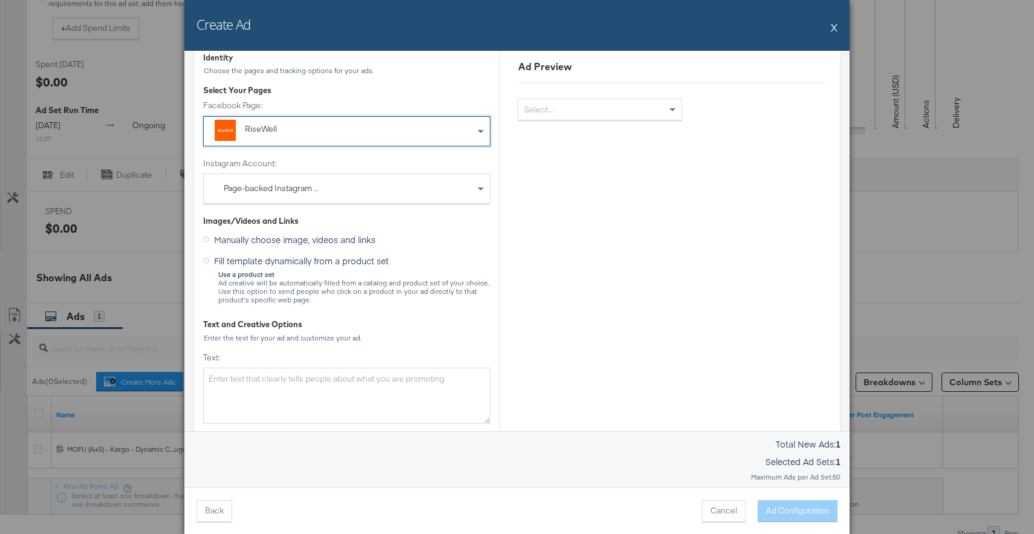
scroll to position [53, 0]
click at [391, 184] on div "Page-backed Instagram Account" at bounding box center [347, 186] width 286 height 29
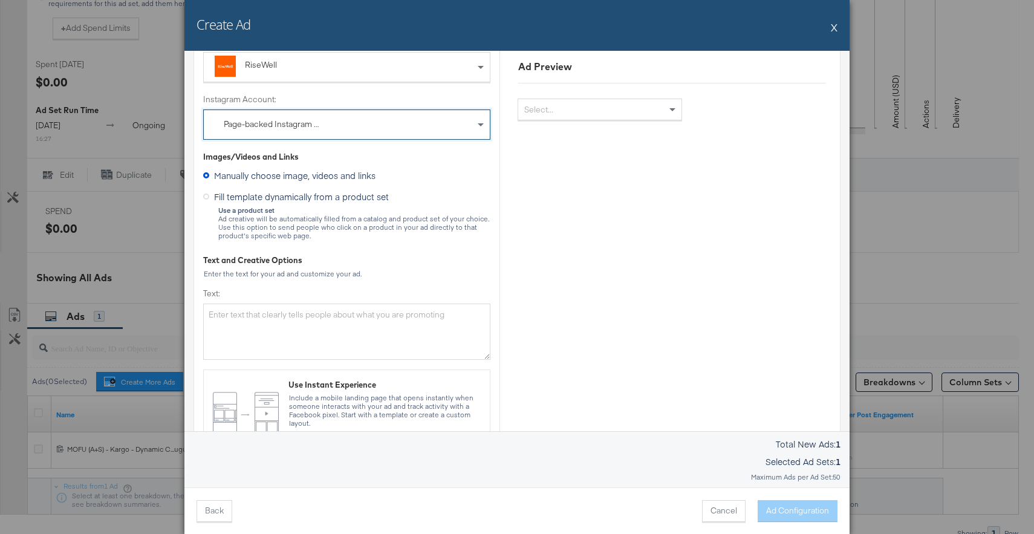
scroll to position [139, 0]
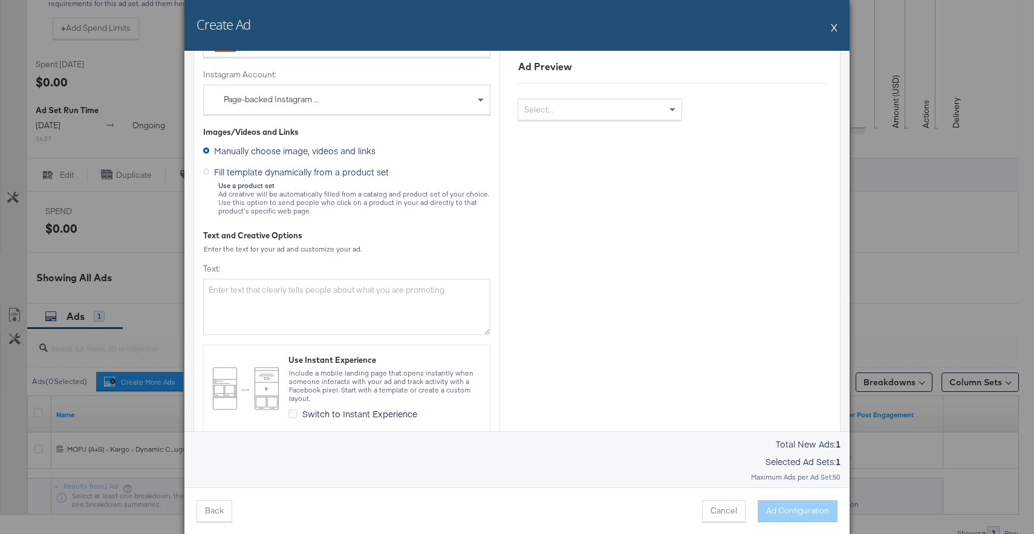
click at [208, 172] on icon at bounding box center [206, 172] width 6 height 6
click at [0, 0] on input "Fill template dynamically from a product set" at bounding box center [0, 0] width 0 height 0
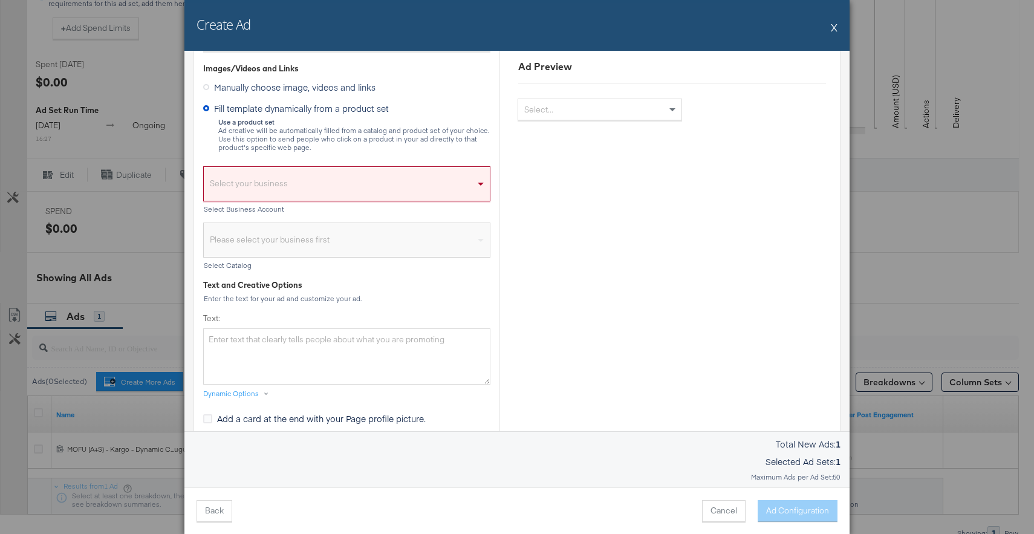
scroll to position [203, 0]
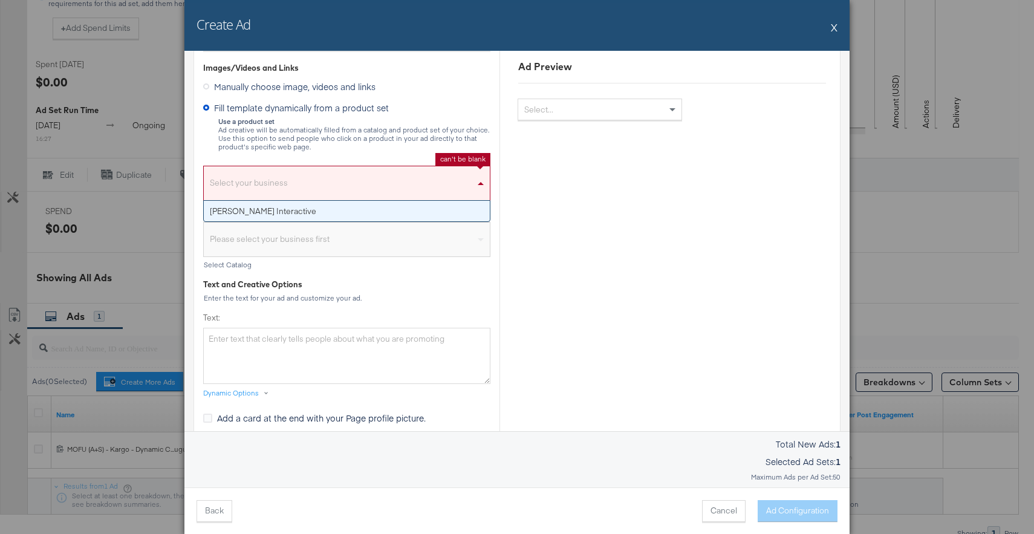
click at [295, 179] on div "Select your business" at bounding box center [347, 186] width 286 height 28
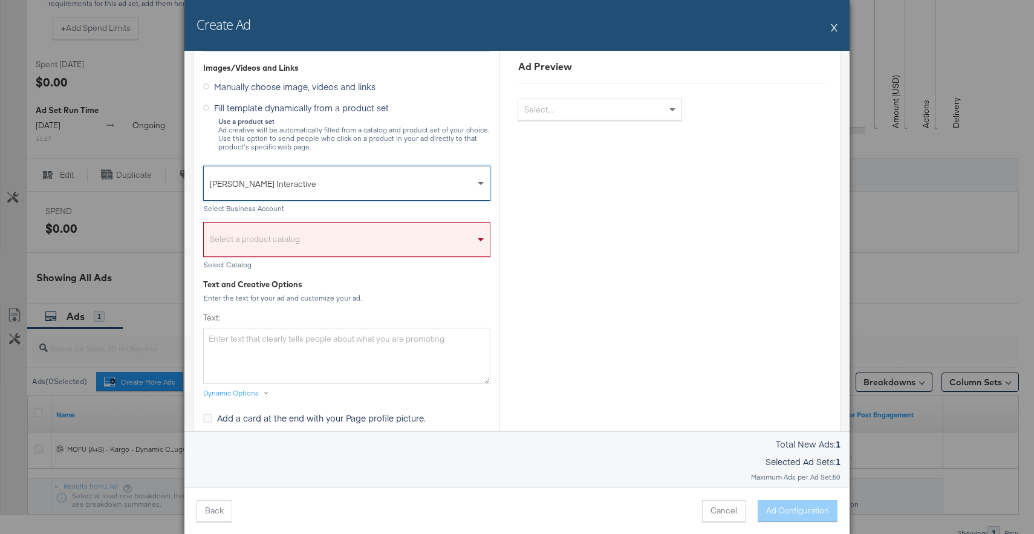
click at [305, 238] on div "Select a product catalog" at bounding box center [347, 243] width 286 height 28
type input "rise"
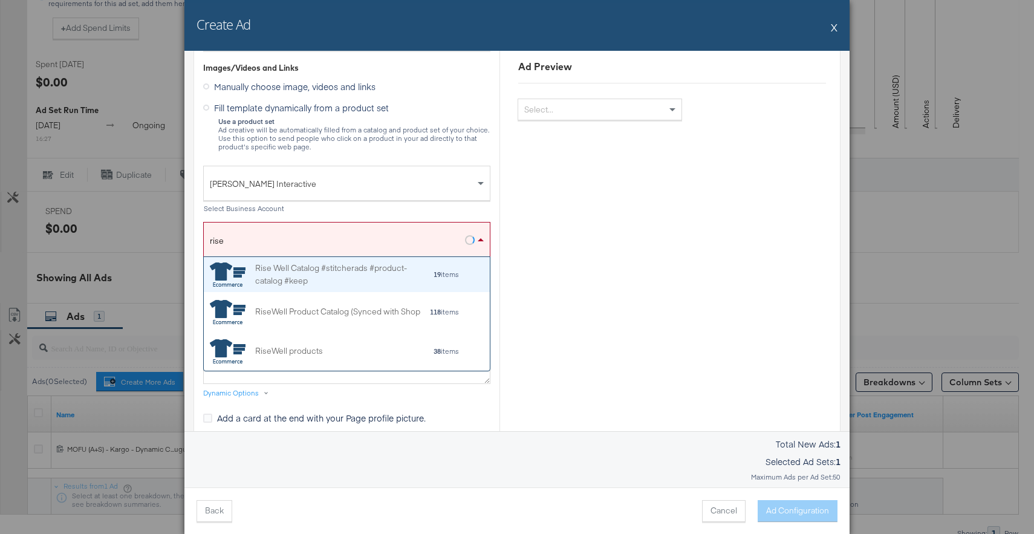
scroll to position [114, 286]
click at [297, 282] on div "Rise Well Catalog #stitcherads #product-catalog #keep" at bounding box center [344, 274] width 178 height 25
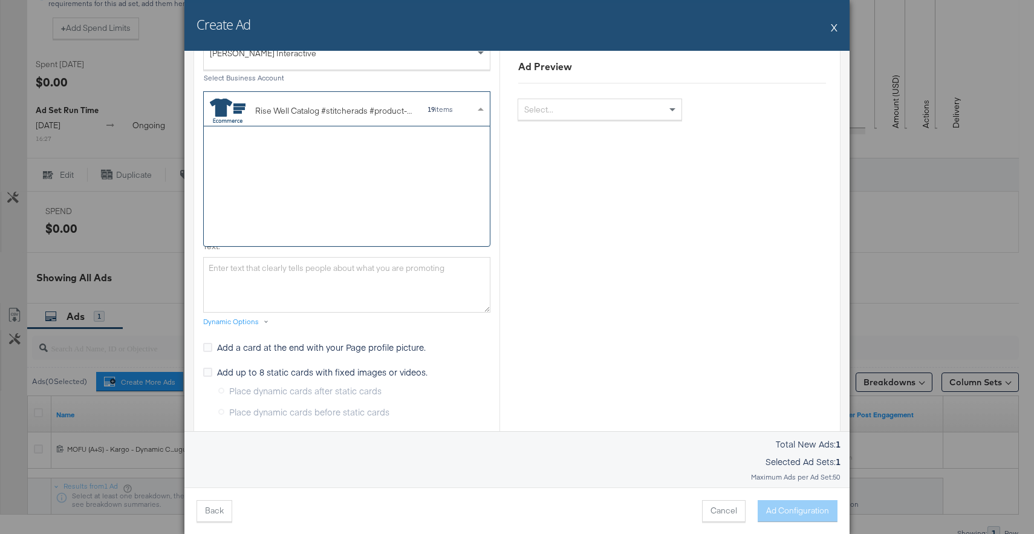
scroll to position [120, 286]
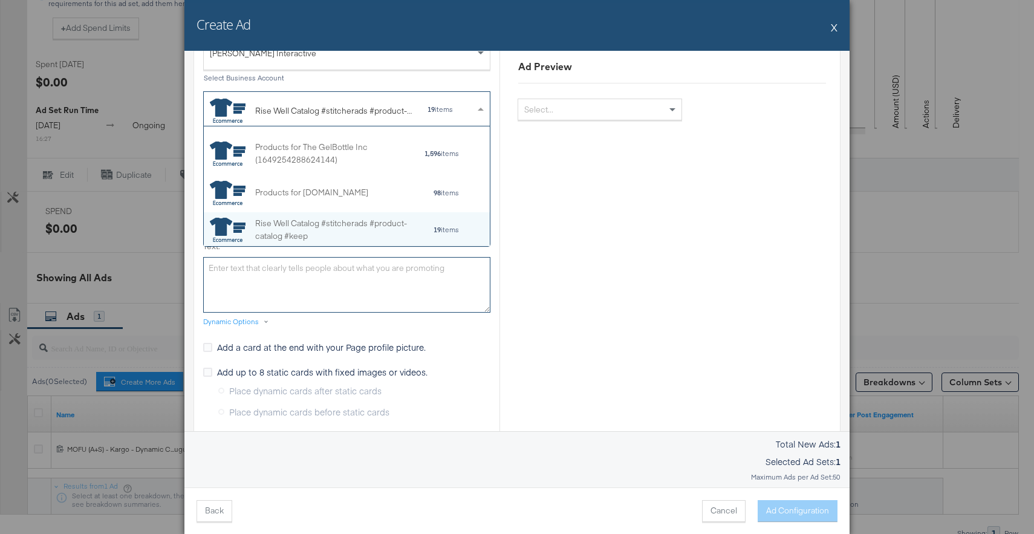
click at [331, 279] on textarea "Text:" at bounding box center [346, 285] width 287 height 56
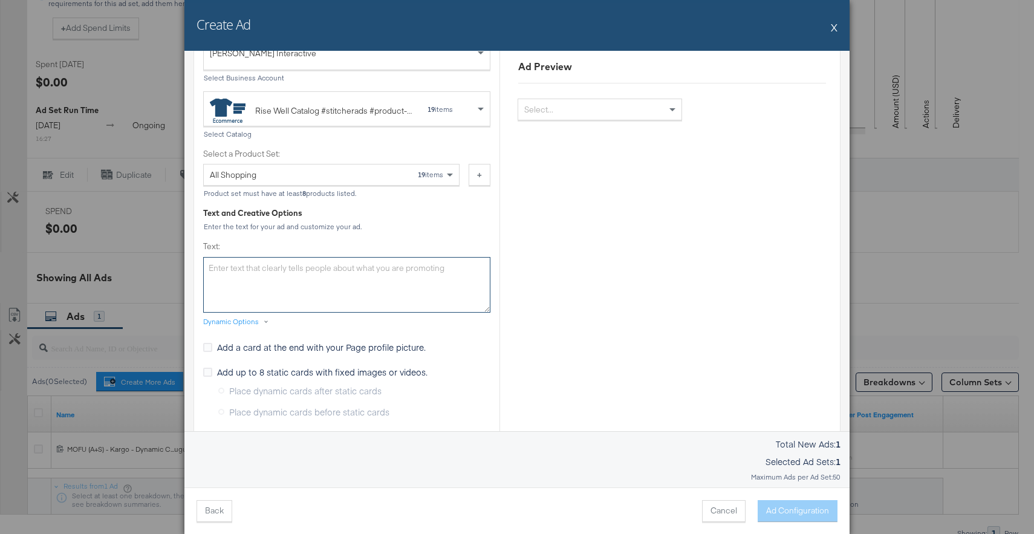
paste textarea "Ditch the toxins and switch to RiseWell, the dentist-formulated oral care that'…"
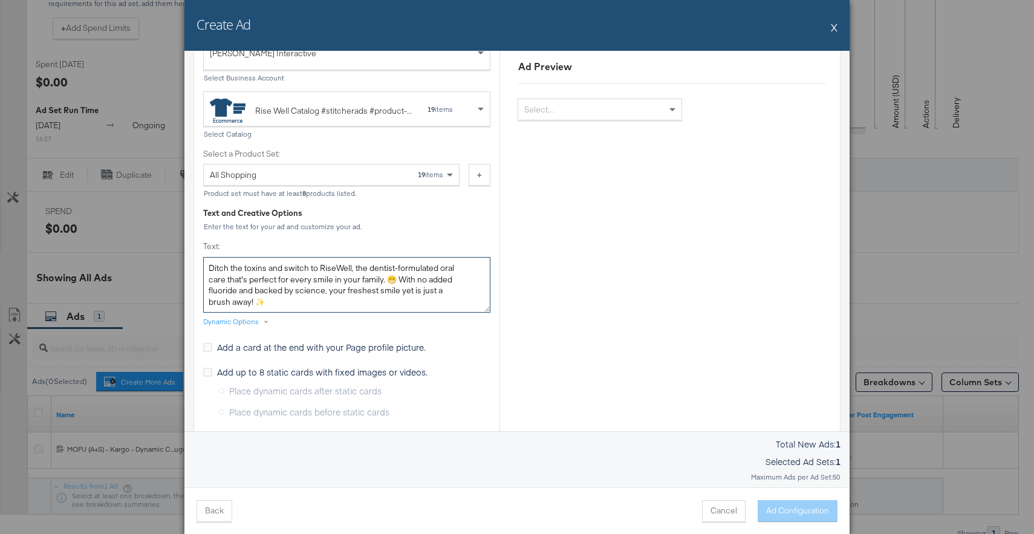
type textarea "Ditch the toxins and switch to RiseWell, the dentist-formulated oral care that'…"
click at [527, 270] on div "Ad Preview Select..." at bounding box center [672, 417] width 345 height 1362
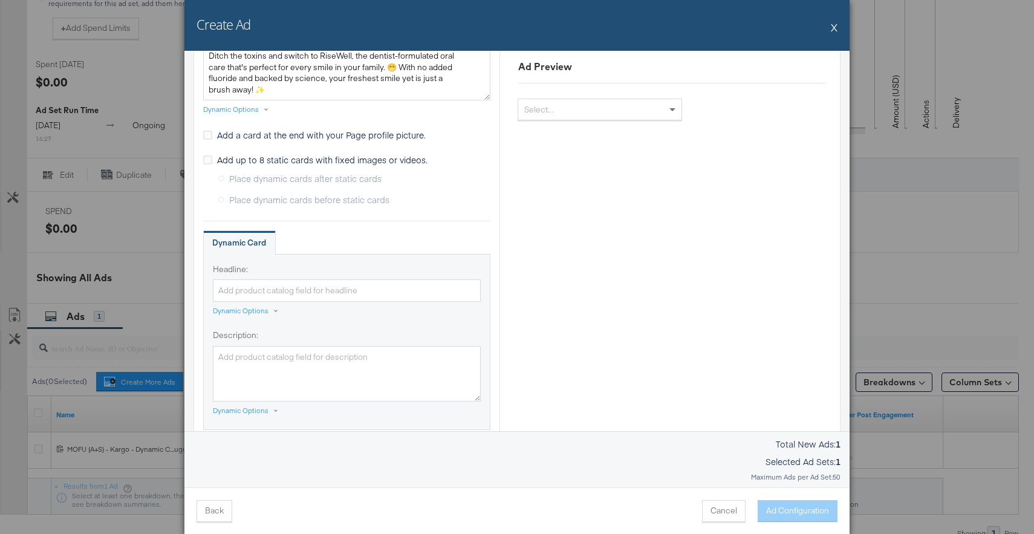
scroll to position [553, 0]
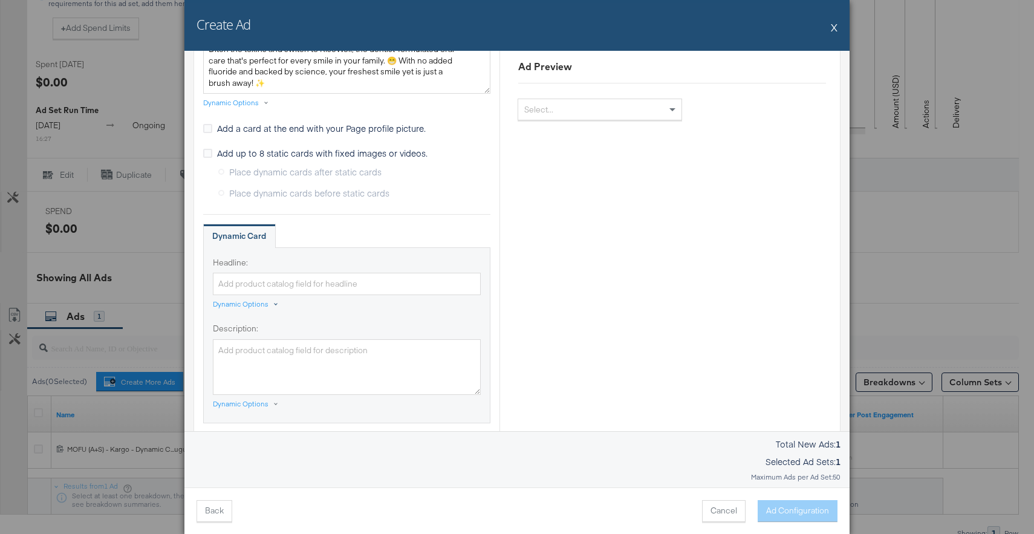
click at [251, 305] on div "Dynamic Options" at bounding box center [241, 304] width 56 height 10
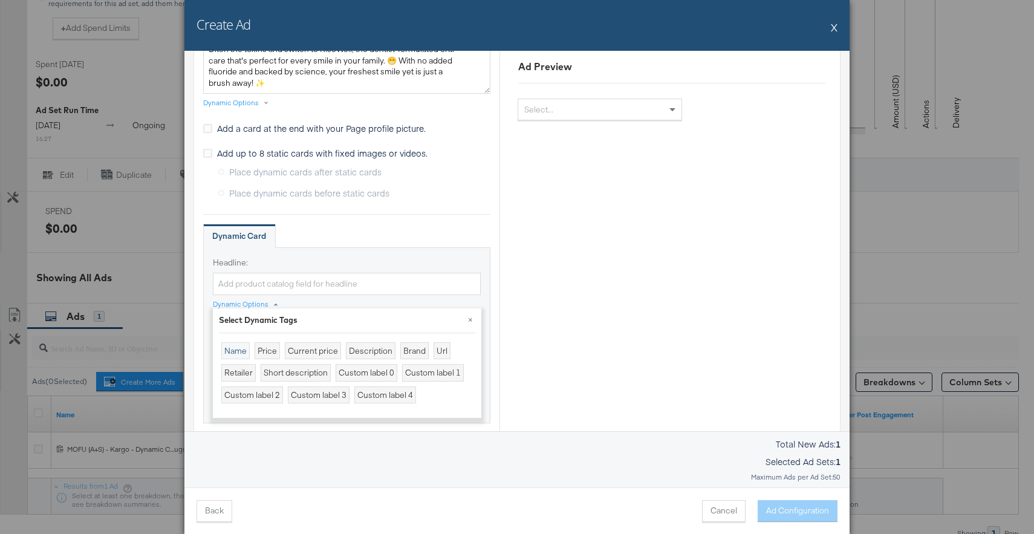
click at [238, 351] on div "Name" at bounding box center [235, 351] width 28 height 18
type input "{{product.name}}"
click at [469, 319] on button "×" at bounding box center [471, 319] width 22 height 22
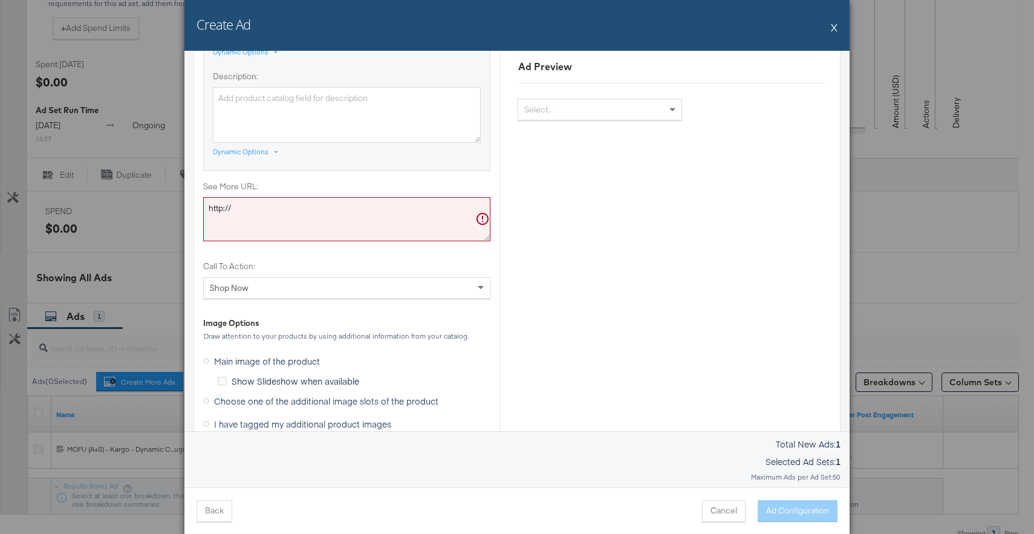
scroll to position [807, 0]
click at [321, 223] on textarea "http://" at bounding box center [346, 217] width 287 height 45
paste textarea "s://risewell.com/collections/all-products"
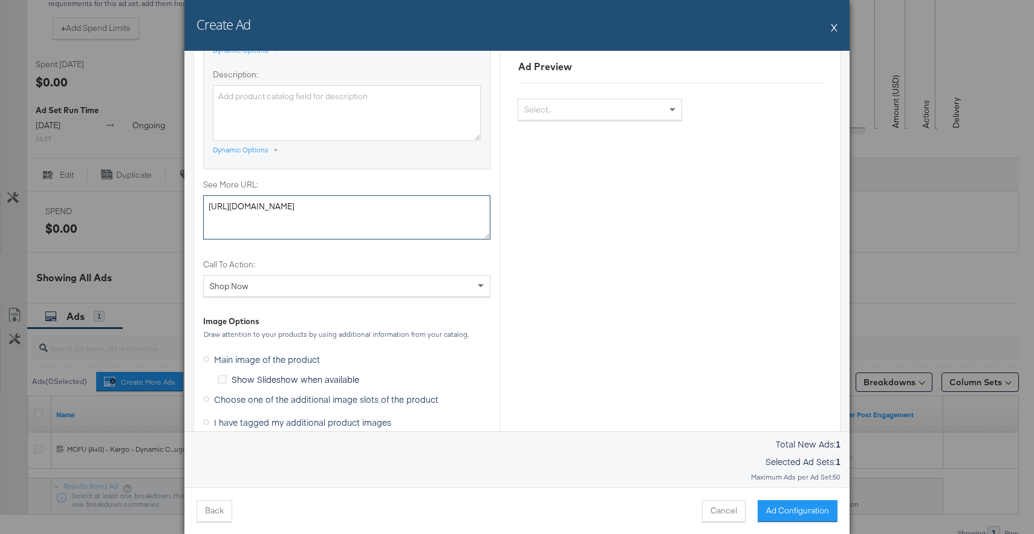
type textarea "https://risewell.com/collections/all-products"
click at [415, 296] on div "Shop Now" at bounding box center [347, 286] width 286 height 21
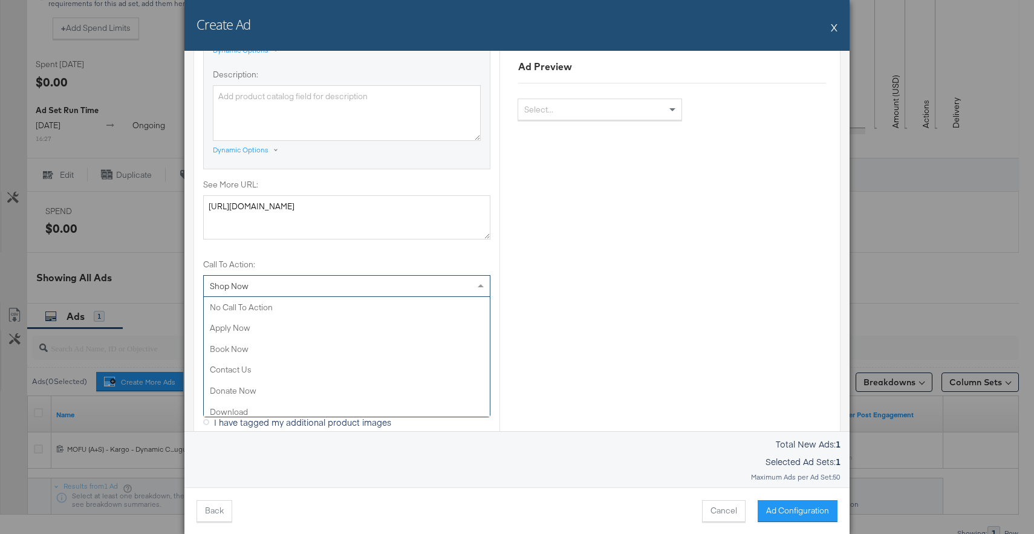
scroll to position [256, 0]
click at [439, 291] on div "Shop Now" at bounding box center [347, 286] width 286 height 21
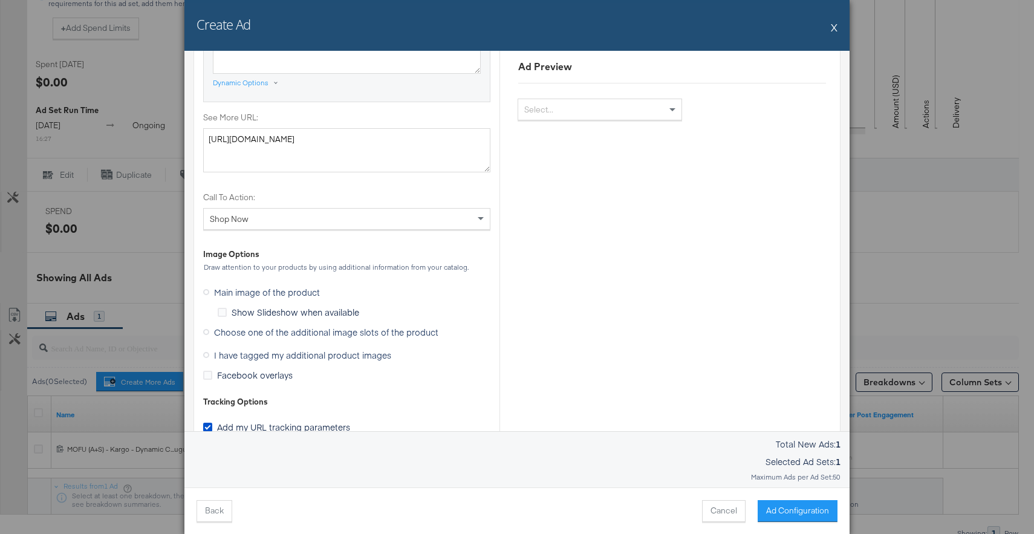
scroll to position [931, 0]
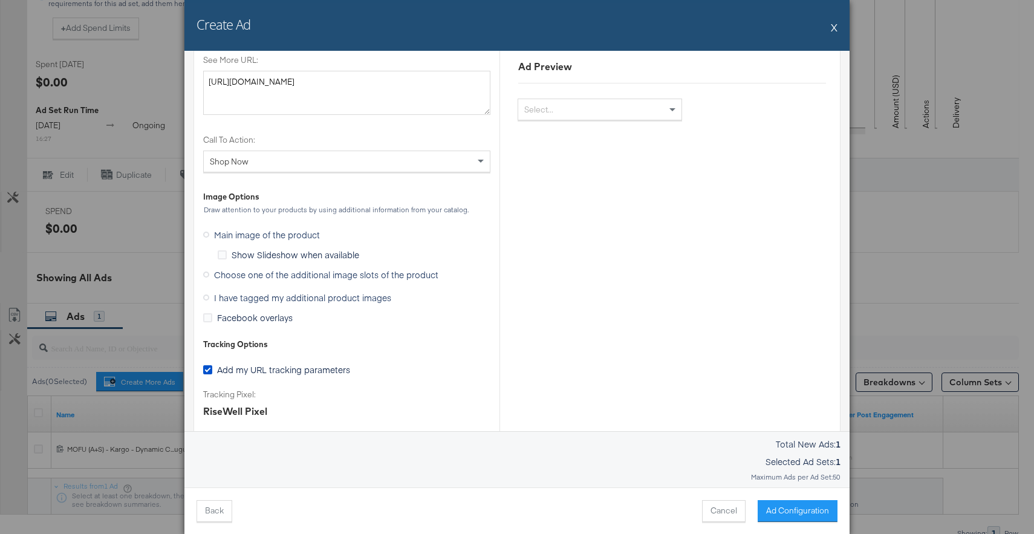
click at [207, 238] on label "Main image of the product" at bounding box center [264, 235] width 122 height 18
click at [0, 0] on input "Main image of the product" at bounding box center [0, 0] width 0 height 0
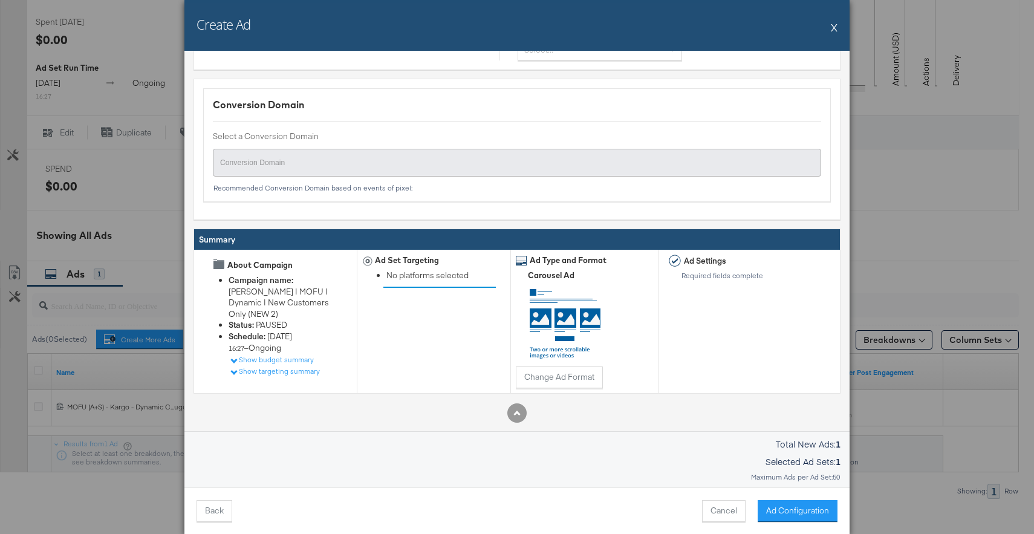
scroll to position [449, 0]
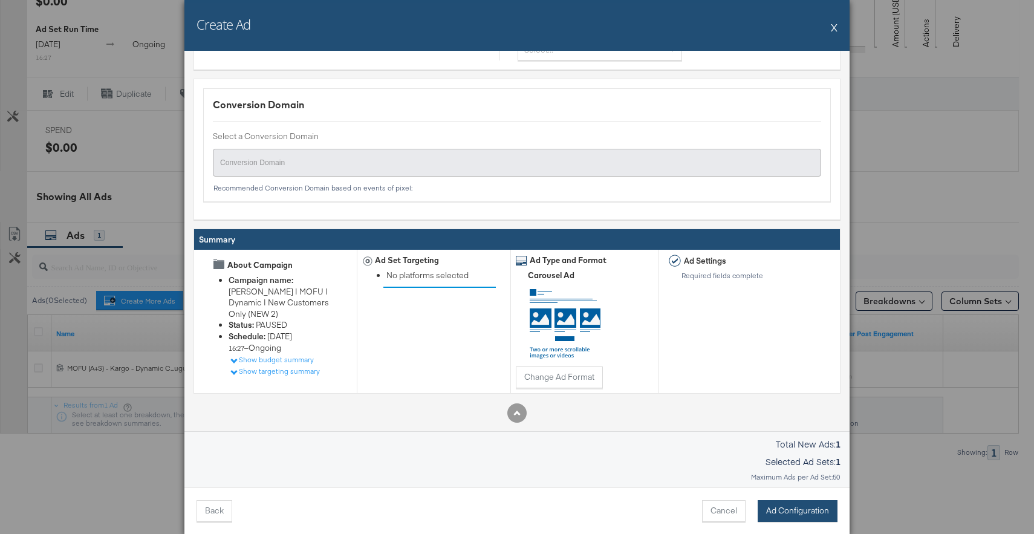
click at [803, 511] on button "Ad Configuration" at bounding box center [798, 511] width 80 height 22
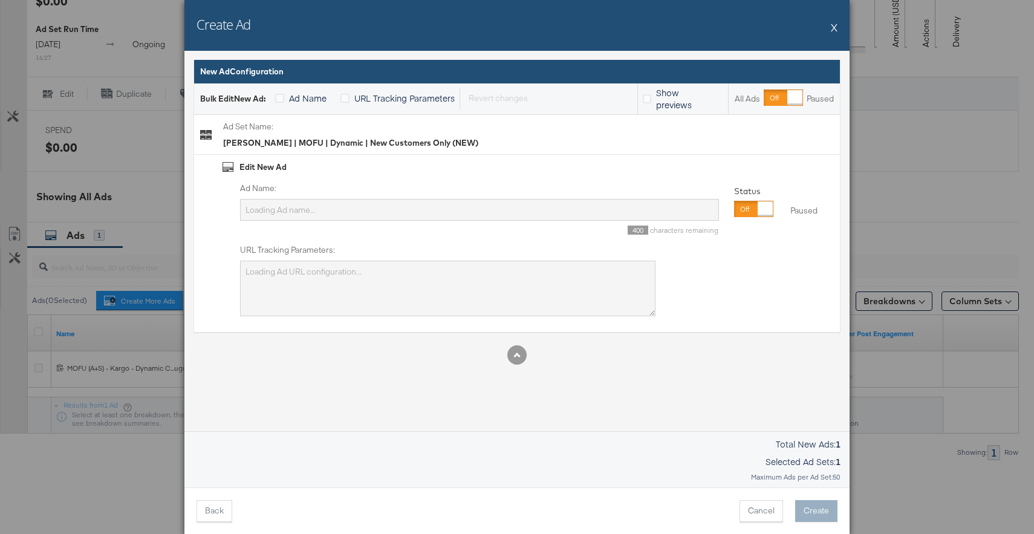
scroll to position [0, 0]
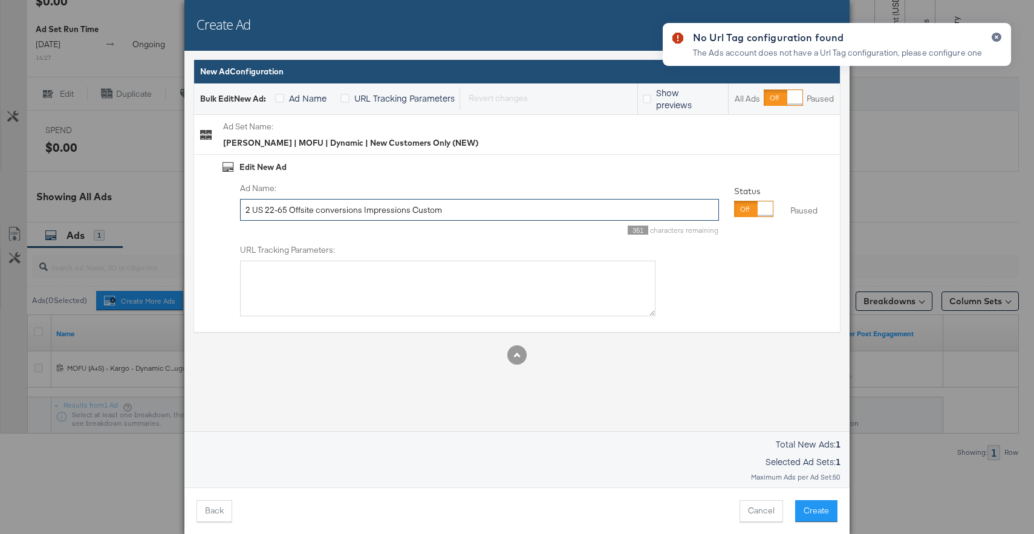
click at [520, 211] on input "2 US 22-65 Offsite conversions Impressions Custom" at bounding box center [479, 210] width 479 height 22
paste input "MOFU (A+S) - Kargo - Dynamic Carousel 2 - August 2025"
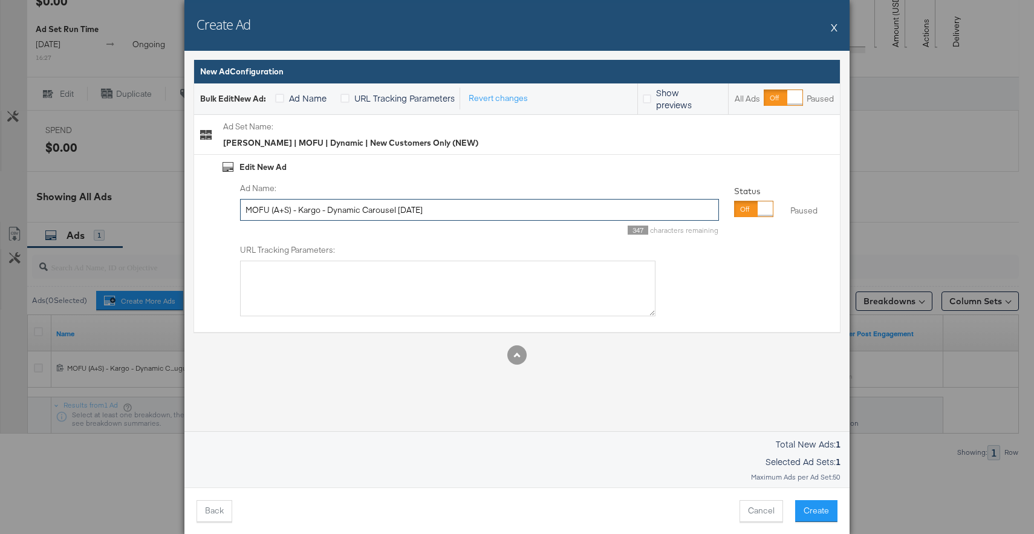
click at [402, 212] on input "MOFU (A+S) - Kargo - Dynamic Carousel 2 - August 2025" at bounding box center [479, 210] width 479 height 22
type input "MOFU (A+S) - Kargo - Dynamic Carousel 1 - August 2025"
click at [507, 185] on label "Ad Name:" at bounding box center [479, 188] width 479 height 11
click at [507, 199] on input "MOFU (A+S) - Kargo - Dynamic Carousel 1 - August 2025" at bounding box center [479, 210] width 479 height 22
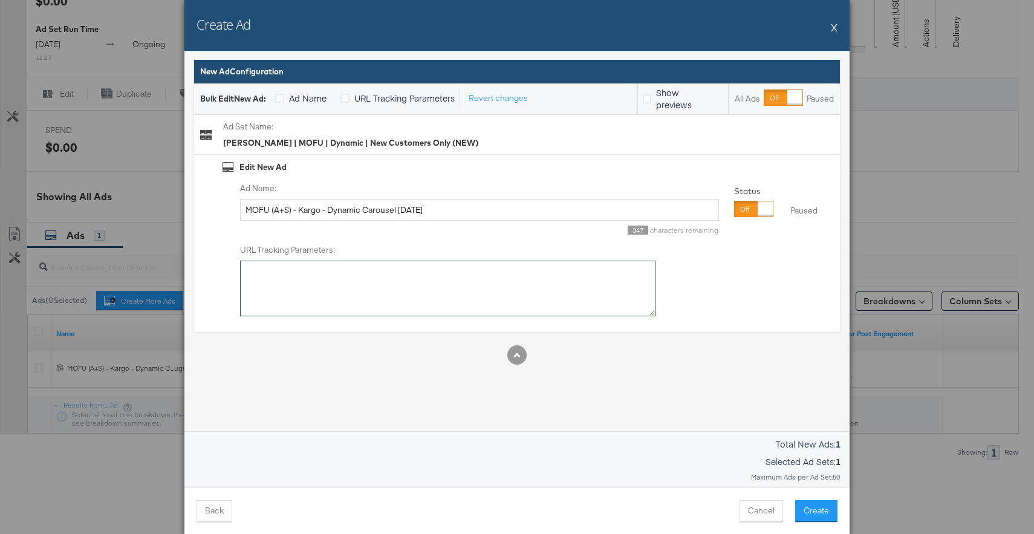
click at [553, 278] on textarea "URL Tracking Parameters:" at bounding box center [447, 289] width 415 height 56
paste textarea "utm_source=facebook&utm_medium=cpc&utm_campaign={{campaign.name}}&utm_content={…"
type textarea "utm_source=facebook&utm_medium=cpc&utm_campaign={{campaign.name}}&utm_content={…"
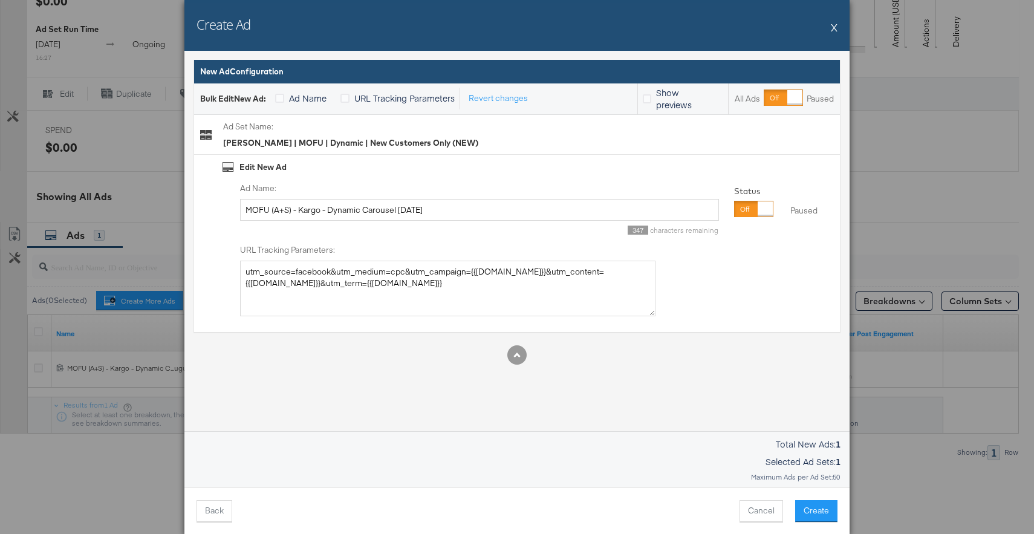
click at [694, 281] on div "Ad Name: MOFU (A+S) - Kargo - Dynamic Carousel 1 - August 2025 347 characters r…" at bounding box center [528, 250] width 611 height 134
click at [810, 512] on button "Create" at bounding box center [816, 511] width 42 height 22
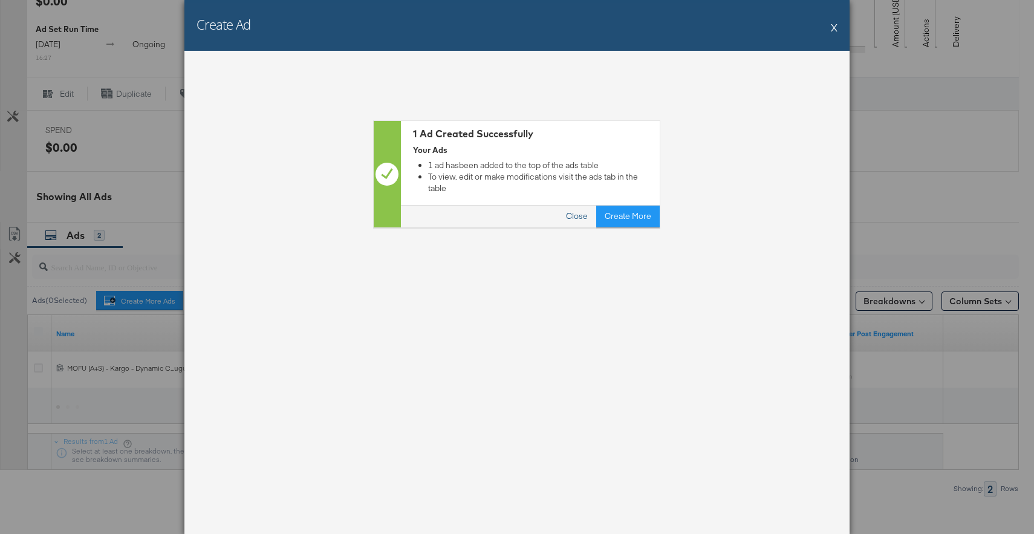
click at [584, 206] on button "Close" at bounding box center [577, 217] width 39 height 22
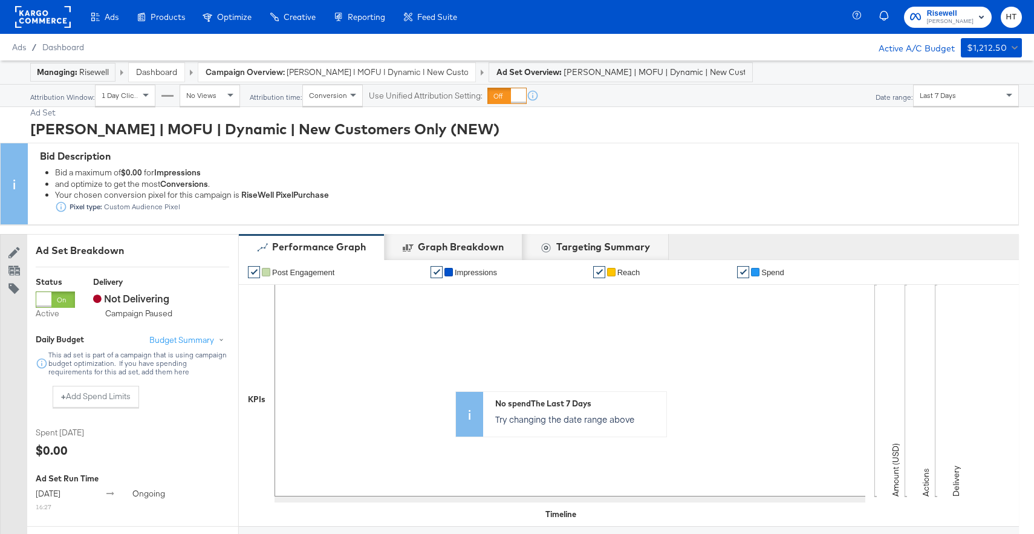
click at [35, 12] on rect at bounding box center [43, 17] width 56 height 22
